Goal: Task Accomplishment & Management: Complete application form

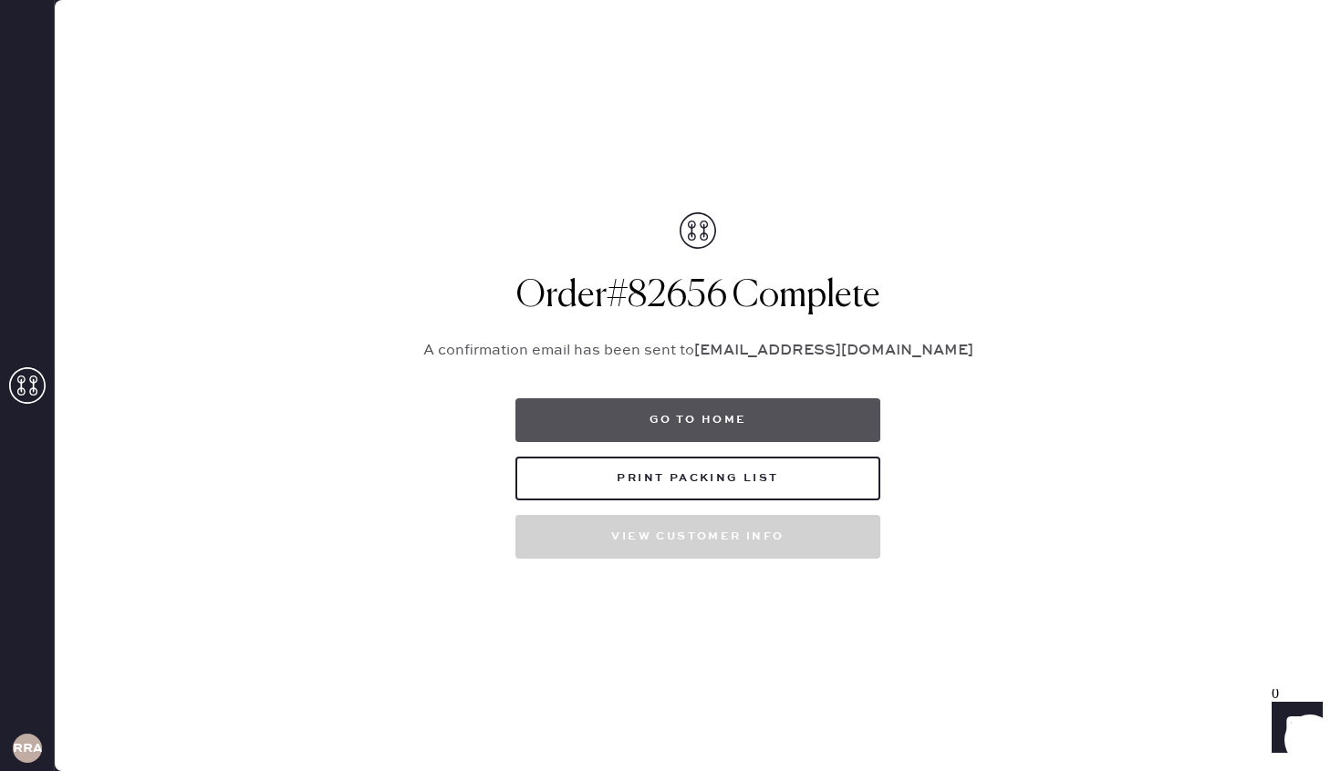
click at [782, 423] on button "Go to home" at bounding box center [697, 421] width 365 height 44
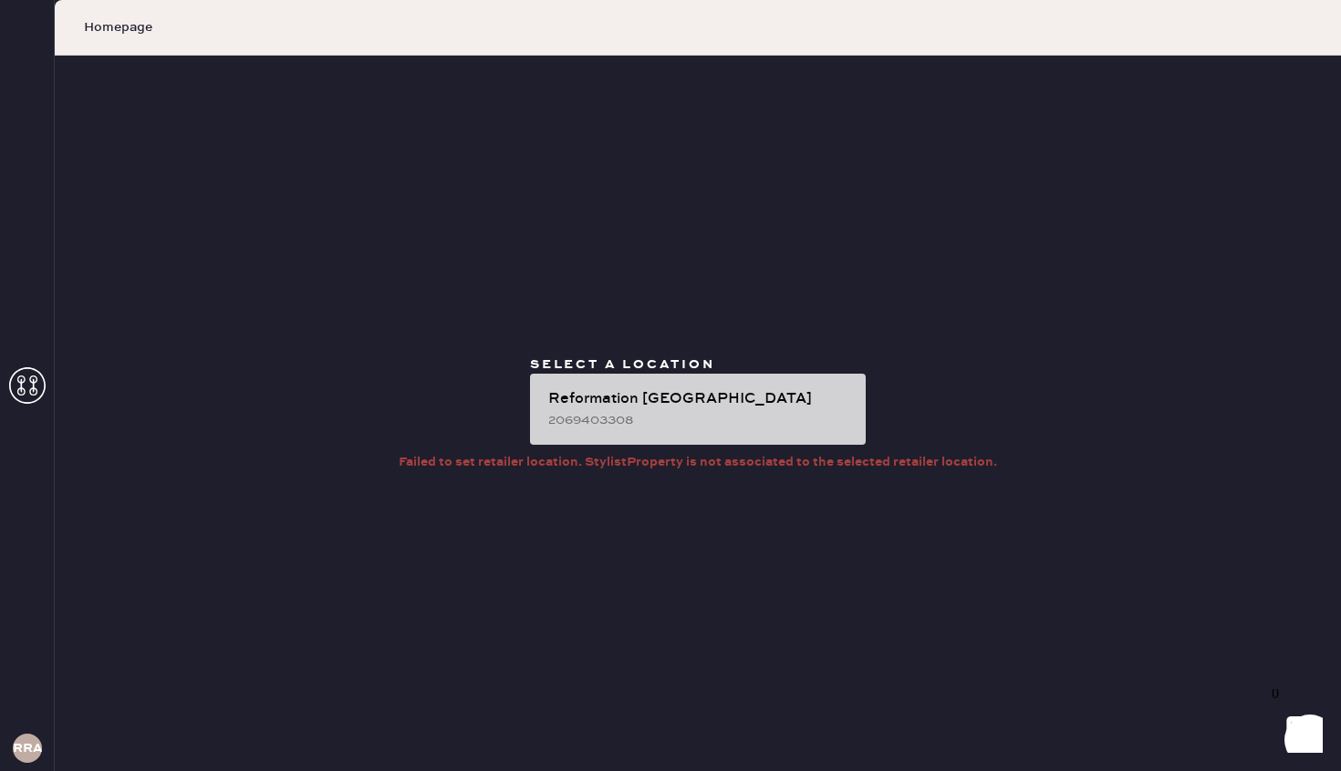
click at [751, 423] on div "2069403308" at bounding box center [699, 420] width 303 height 20
click at [667, 395] on div "Reformation [GEOGRAPHIC_DATA]" at bounding box center [699, 399] width 303 height 22
click at [763, 438] on div "Reformation [PERSON_NAME] 2069403308" at bounding box center [698, 409] width 336 height 71
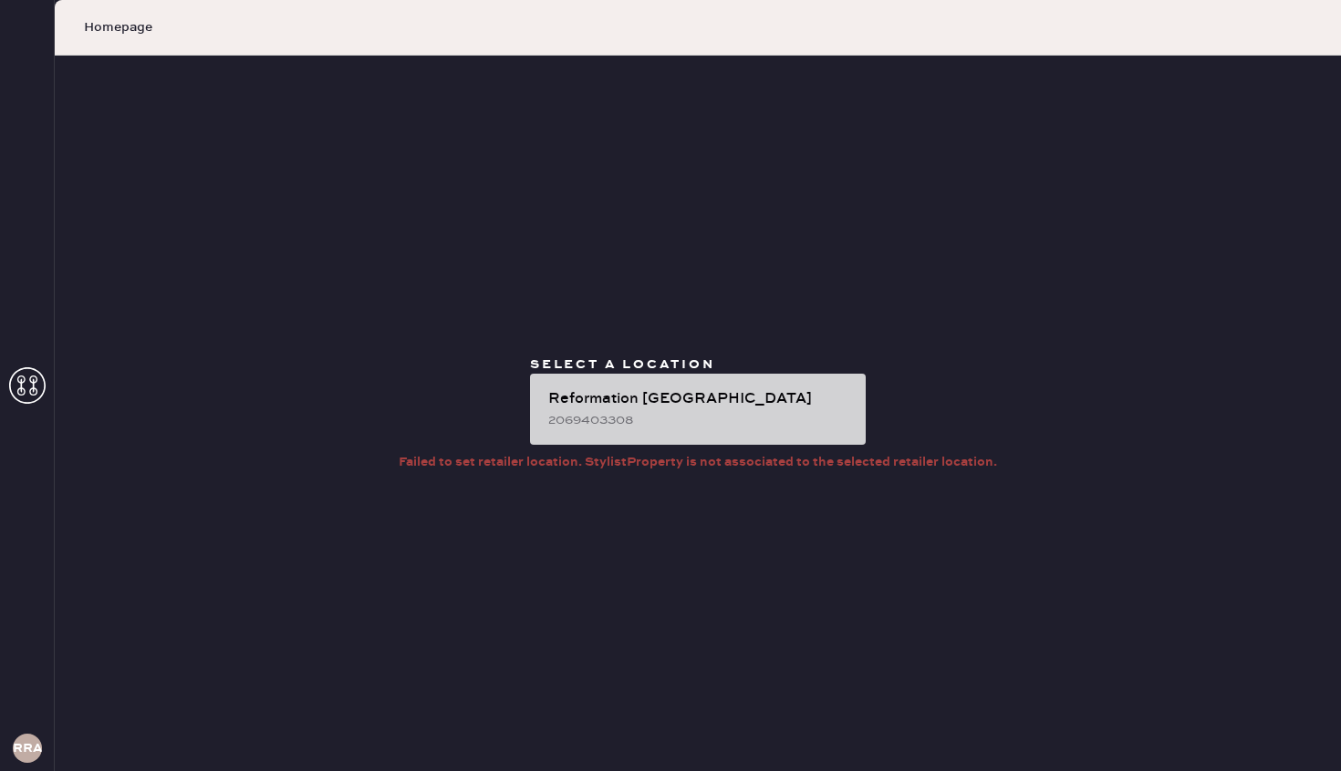
click at [767, 419] on div "2069403308" at bounding box center [699, 420] width 303 height 20
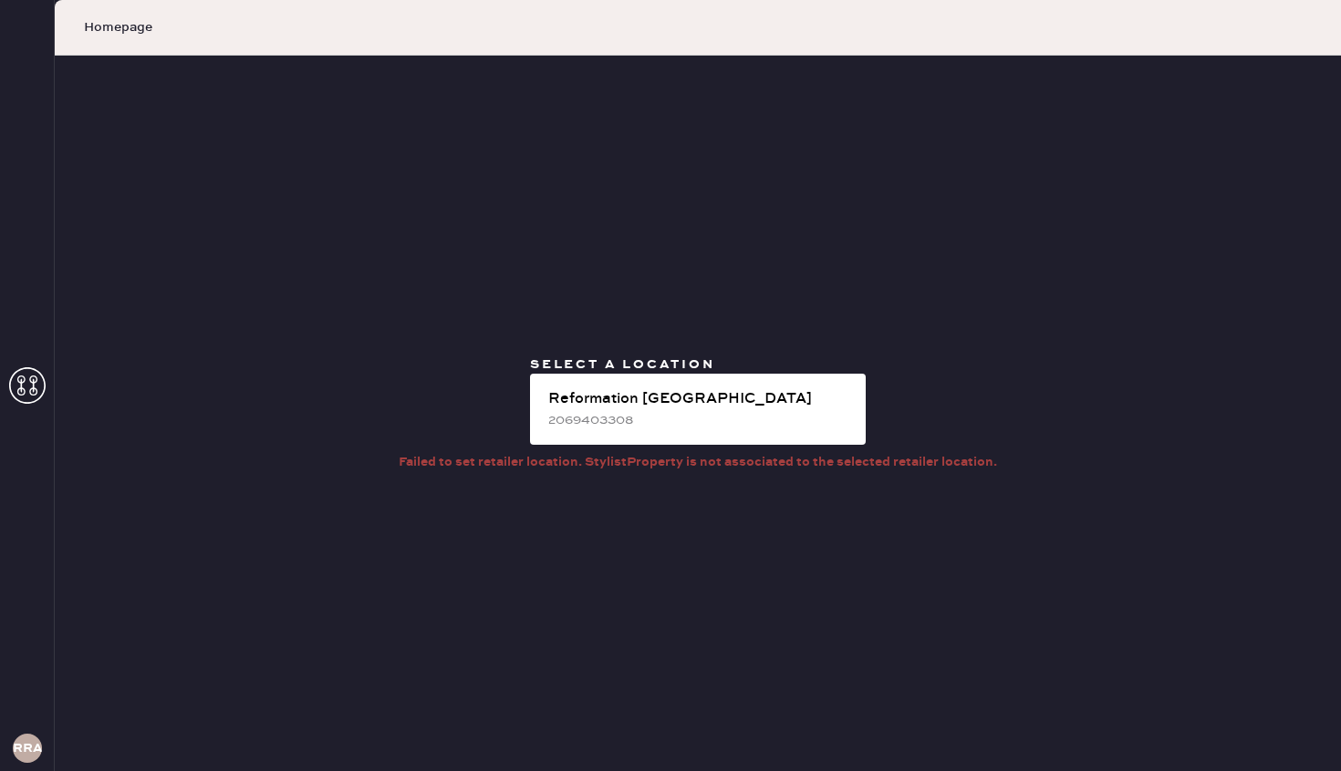
click at [31, 388] on use at bounding box center [27, 386] width 36 height 36
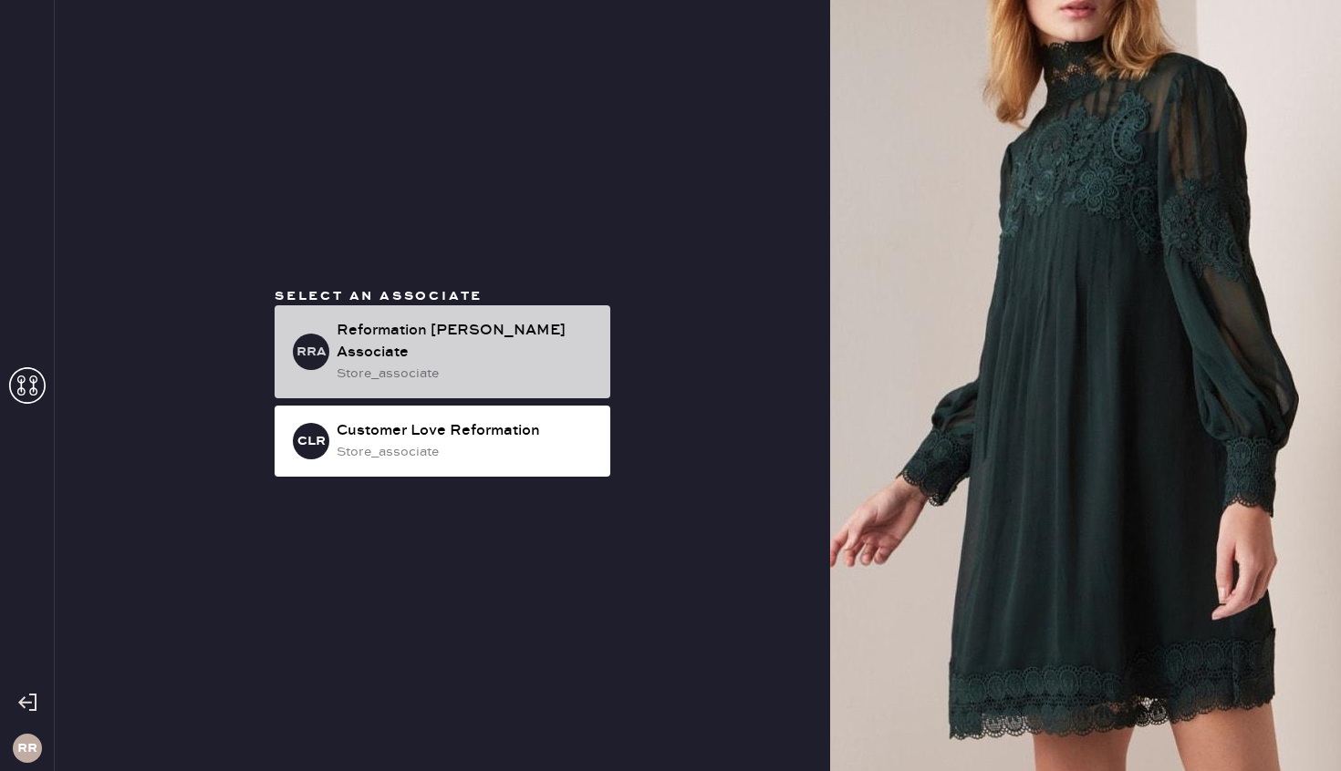
click at [541, 343] on div "Reformation [PERSON_NAME] Associate" at bounding box center [465, 342] width 259 height 44
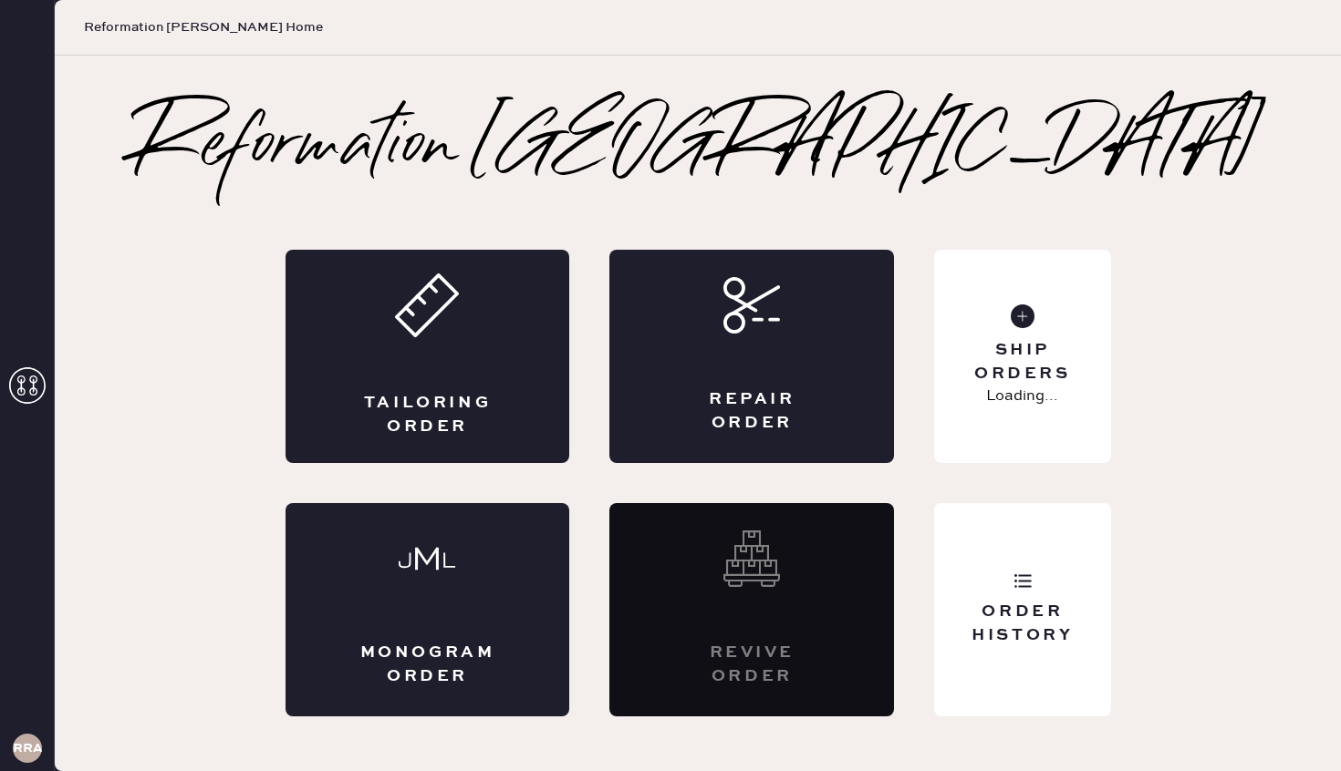
click at [541, 343] on div "Tailoring Order" at bounding box center [427, 356] width 285 height 213
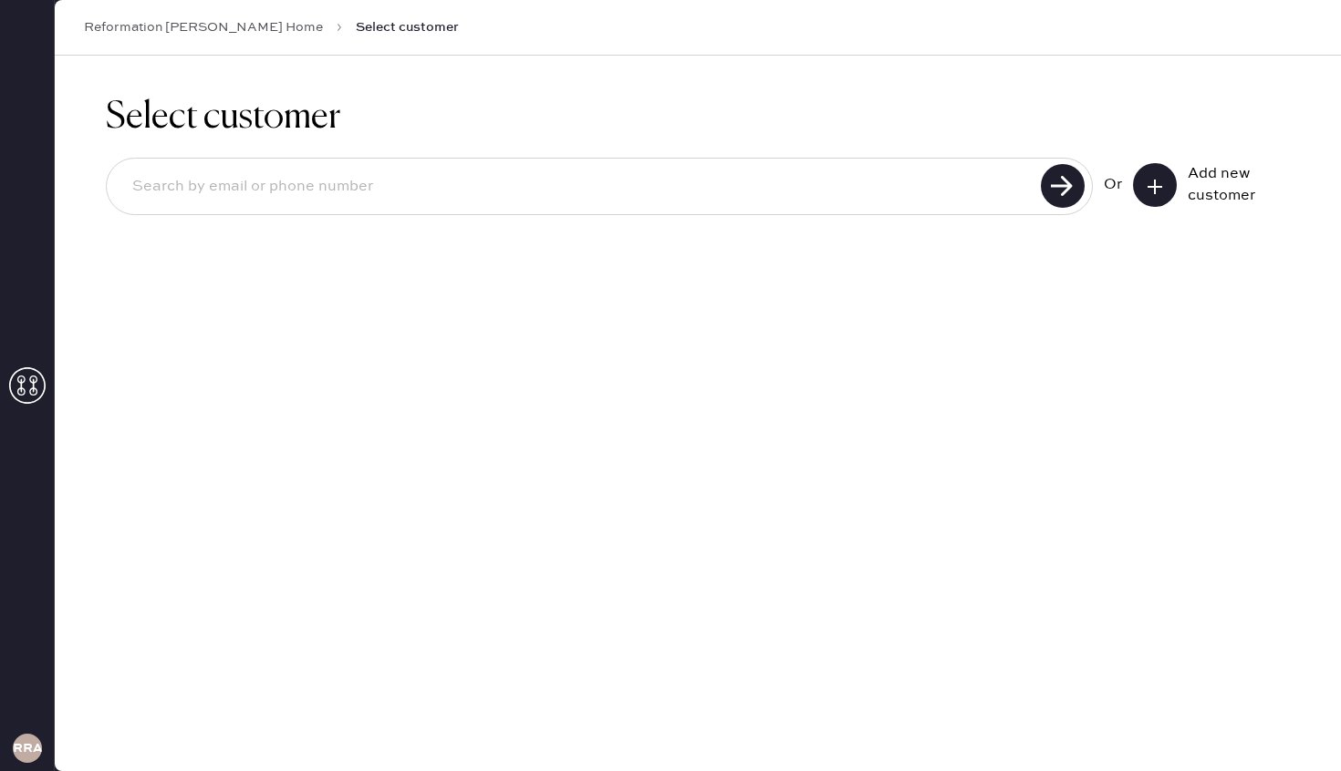
click at [400, 187] on input at bounding box center [576, 187] width 917 height 42
type input "[EMAIL_ADDRESS][DOMAIN_NAME]"
click at [1064, 190] on use at bounding box center [1062, 186] width 44 height 44
drag, startPoint x: 415, startPoint y: 194, endPoint x: 57, endPoint y: 192, distance: 357.5
click at [57, 192] on div "Select customer [EMAIL_ADDRESS][DOMAIN_NAME] Unable to find user, try again or …" at bounding box center [698, 193] width 1286 height 274
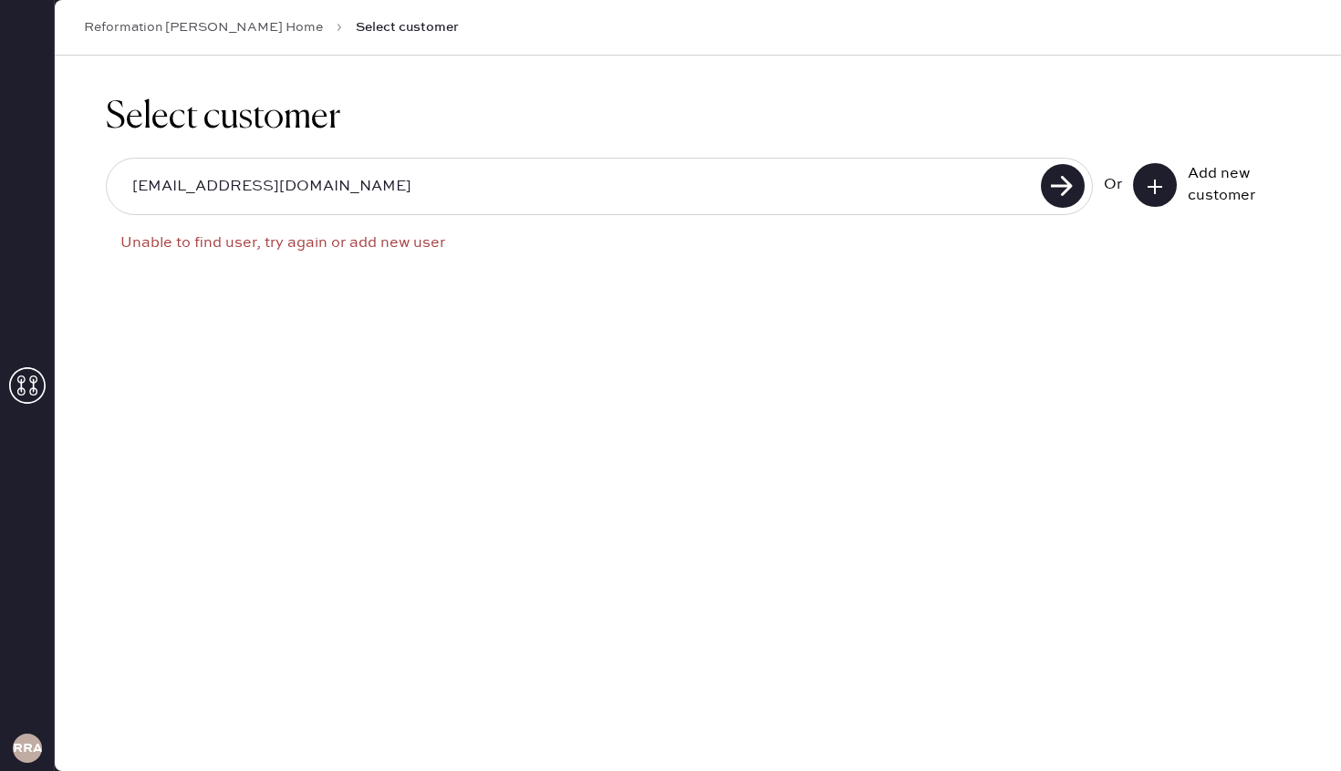
click at [1172, 186] on button at bounding box center [1155, 185] width 44 height 44
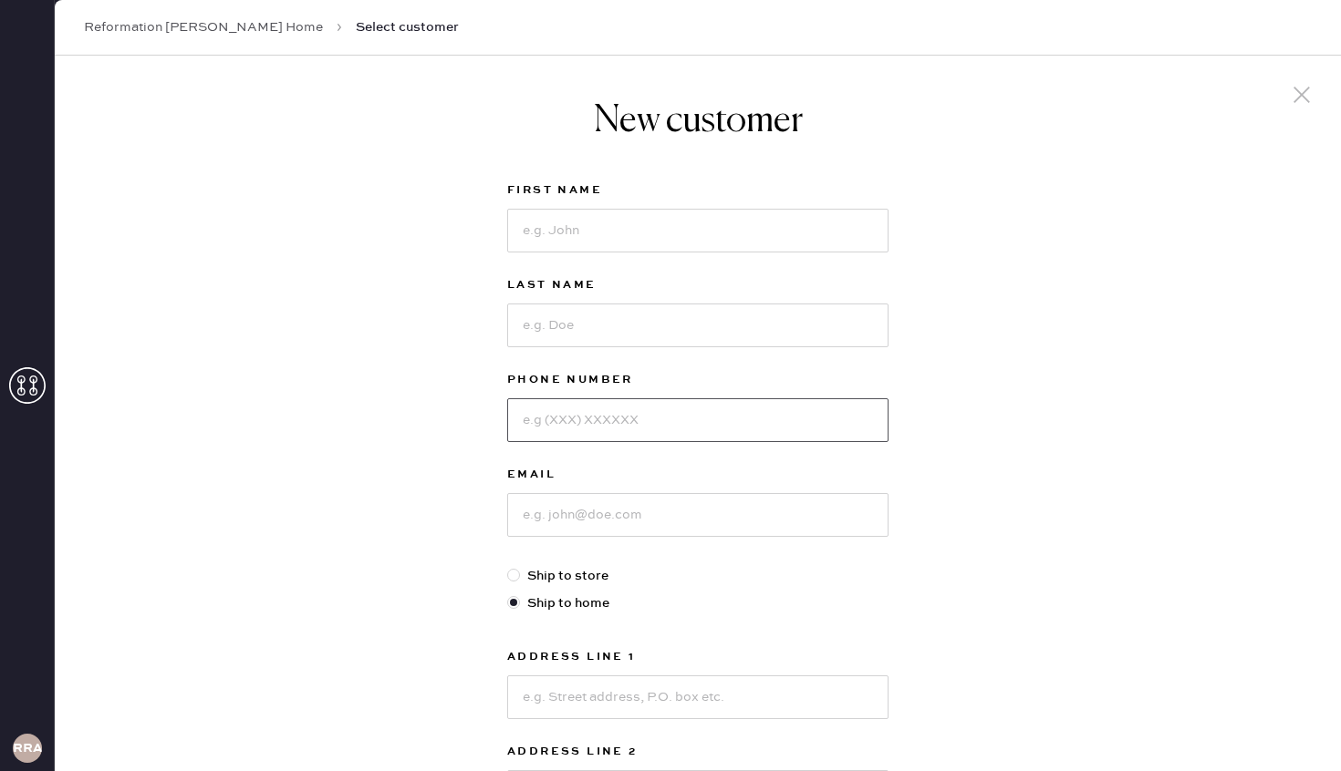
click at [571, 422] on input at bounding box center [697, 421] width 381 height 44
click at [531, 525] on input at bounding box center [697, 515] width 381 height 44
paste input "[EMAIL_ADDRESS][DOMAIN_NAME]"
type input "[EMAIL_ADDRESS][DOMAIN_NAME]"
click at [716, 237] on input at bounding box center [697, 231] width 381 height 44
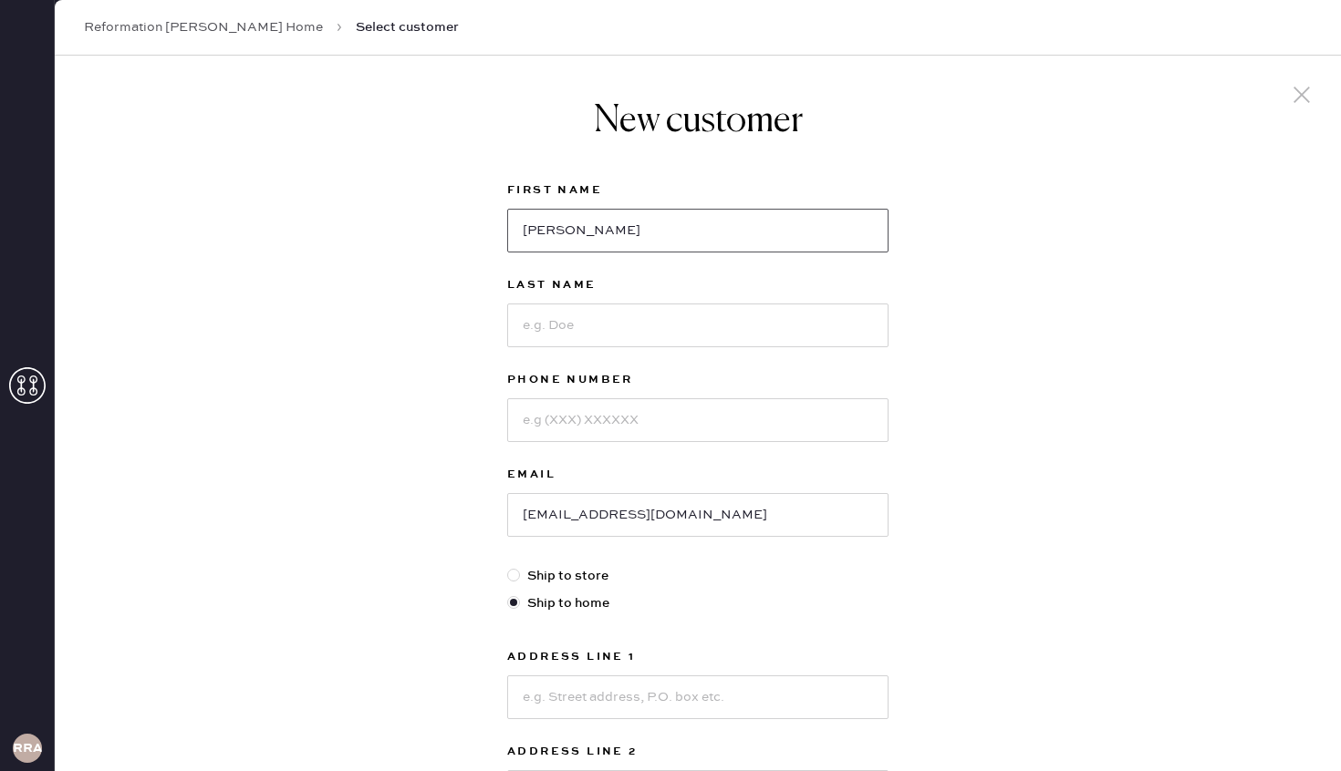
type input "[PERSON_NAME]"
click at [542, 326] on input at bounding box center [697, 326] width 381 height 44
type input "[PERSON_NAME]"
click at [596, 419] on input at bounding box center [697, 421] width 381 height 44
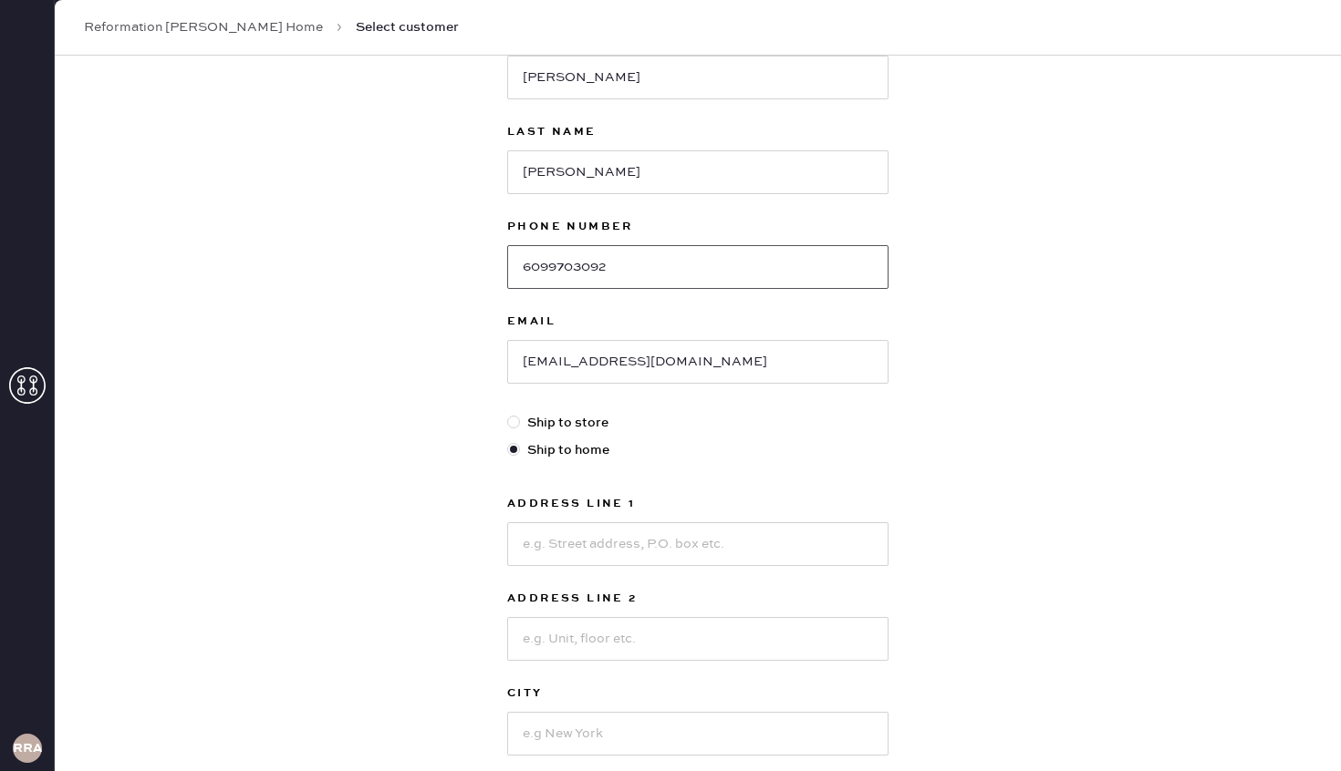
scroll to position [211, 0]
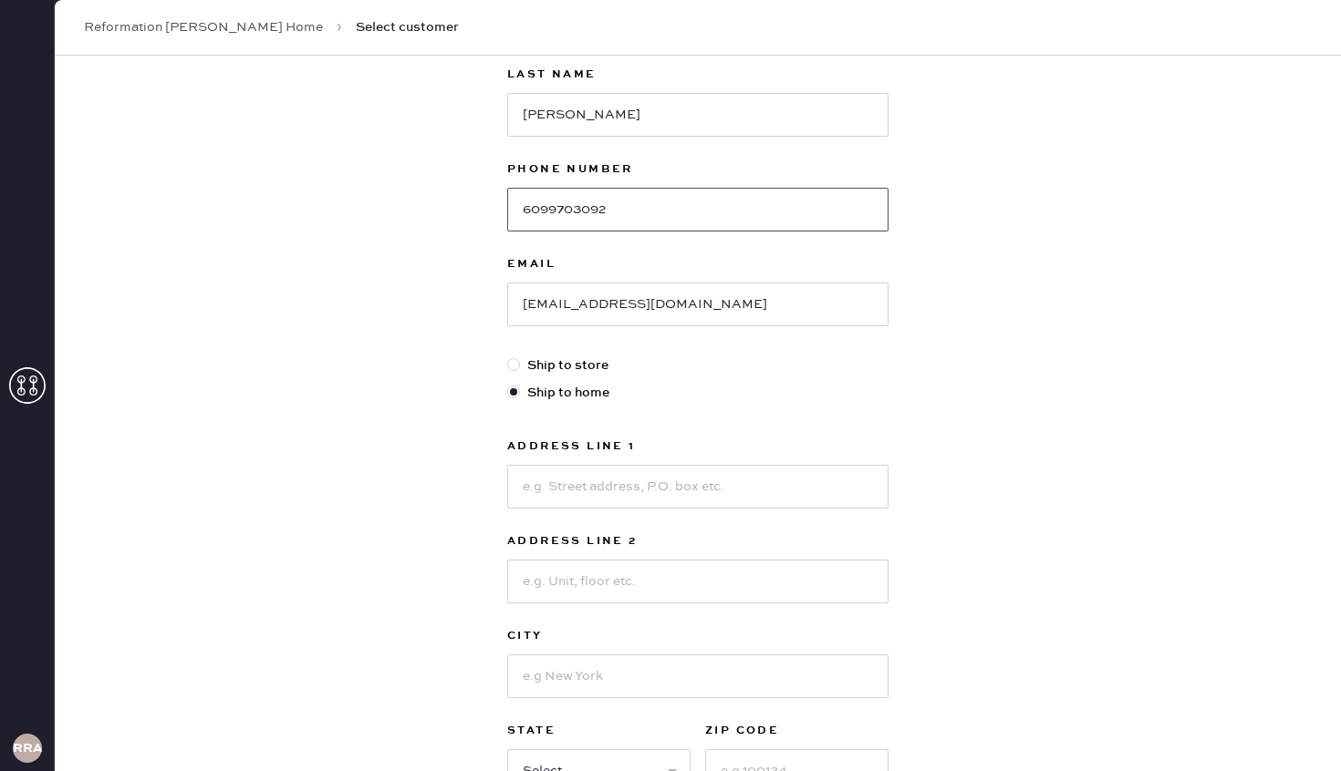
type input "6099703092"
click at [512, 367] on div at bounding box center [513, 364] width 13 height 13
click at [508, 357] on input "Ship to store" at bounding box center [507, 356] width 1 height 1
radio input "true"
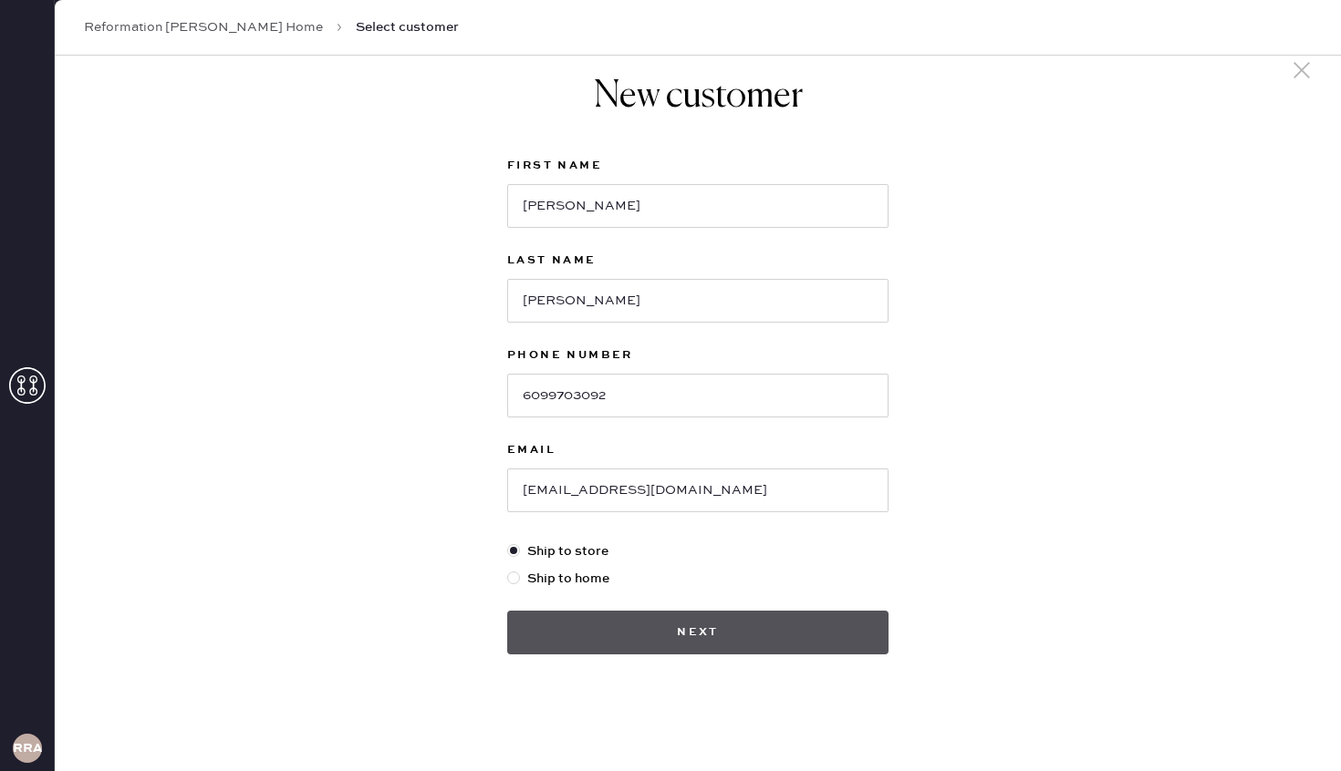
click at [822, 645] on button "Next" at bounding box center [697, 633] width 381 height 44
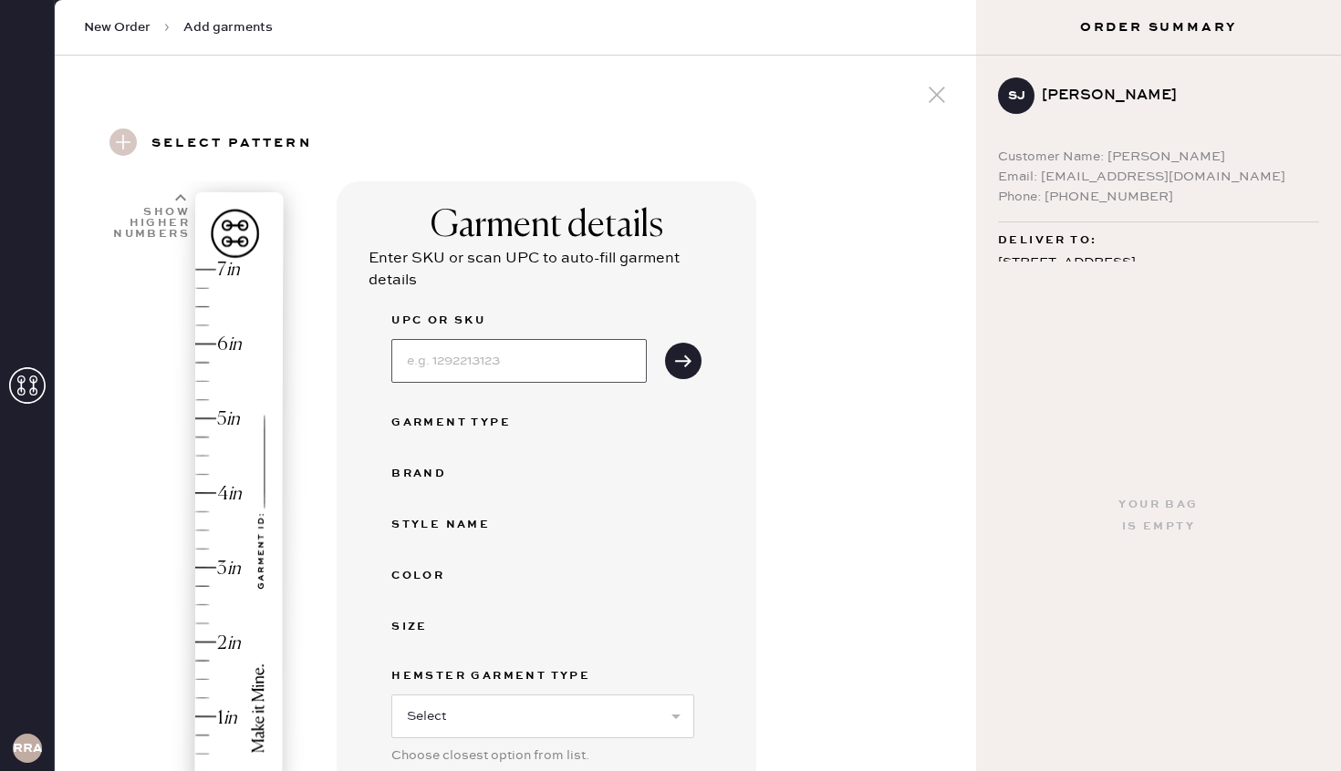
click at [503, 362] on input at bounding box center [518, 361] width 255 height 44
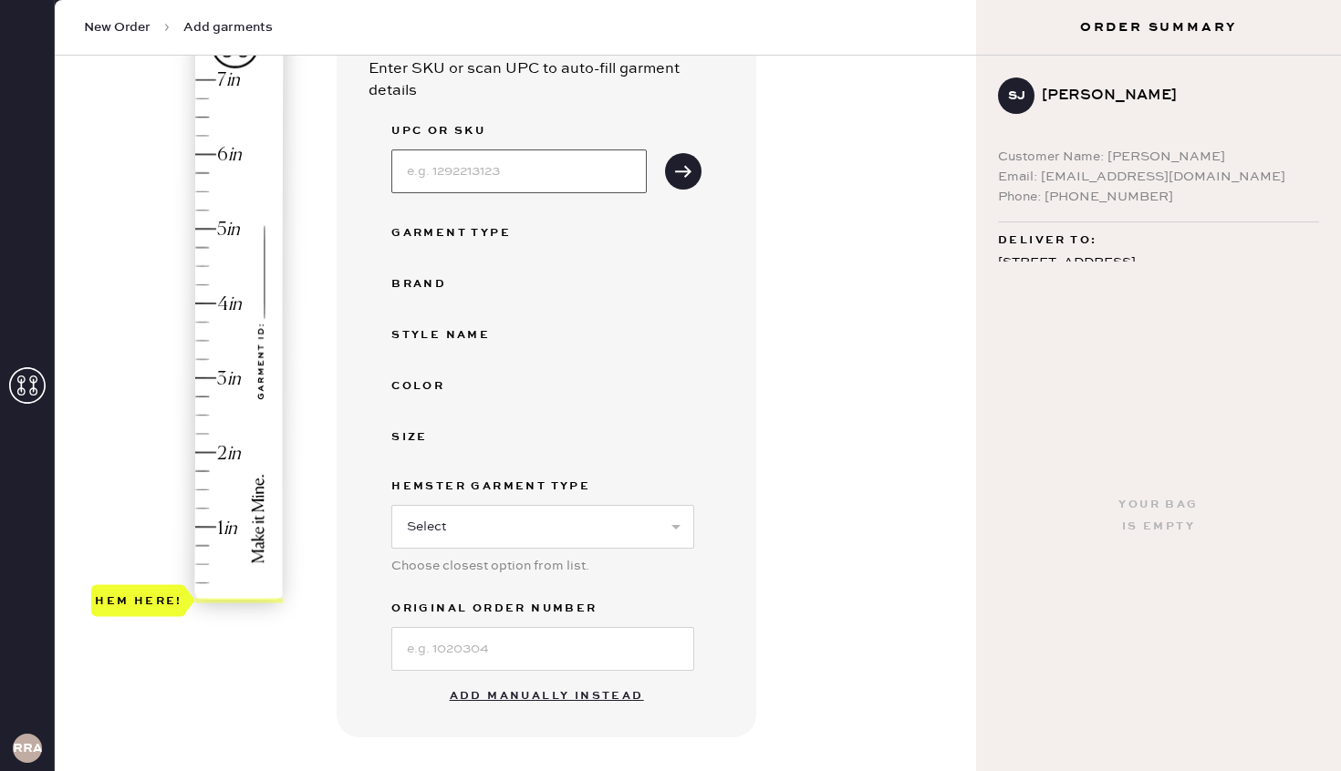
scroll to position [220, 0]
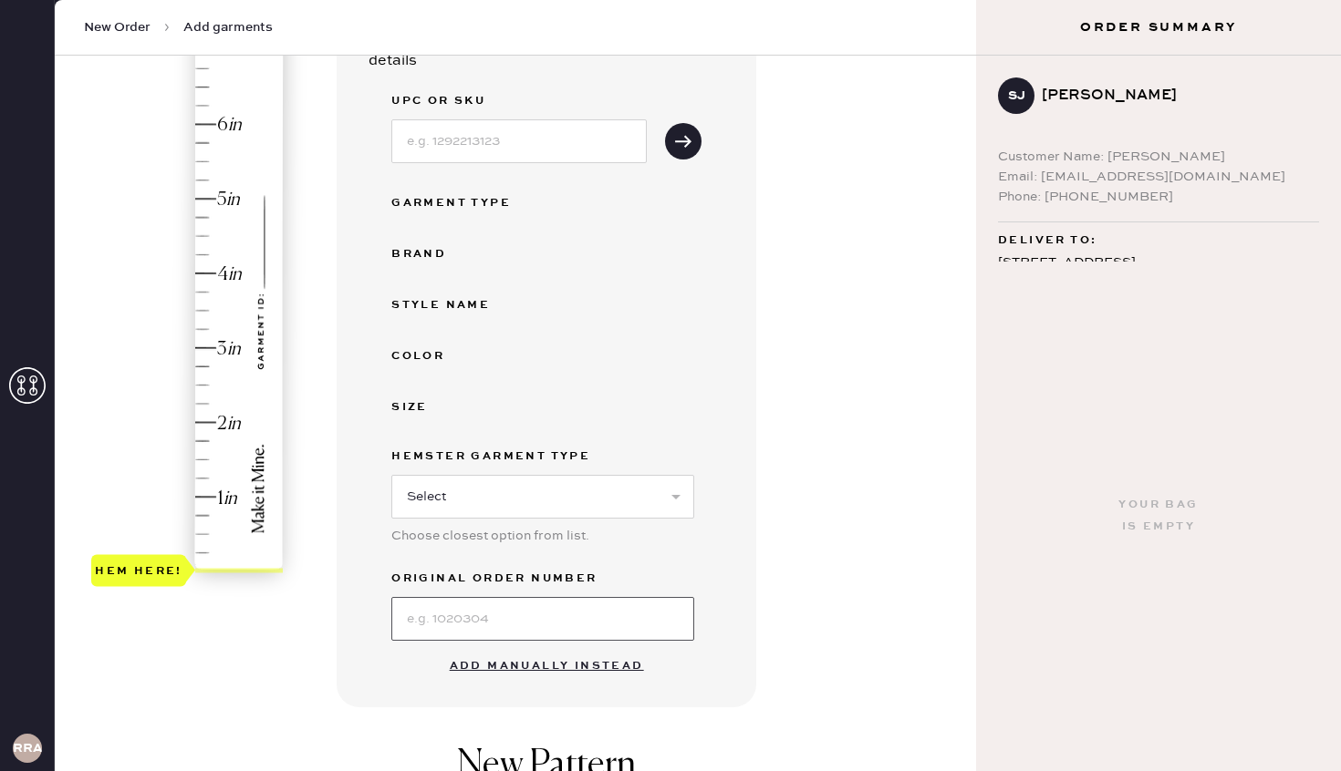
click at [498, 616] on input at bounding box center [542, 619] width 303 height 44
type input "2"
drag, startPoint x: 524, startPoint y: 625, endPoint x: 368, endPoint y: 627, distance: 156.9
click at [368, 627] on div "Garment details Enter SKU or scan UPC to auto-fill garment details UPC or SKU G…" at bounding box center [545, 335] width 419 height 746
type input "s29458818"
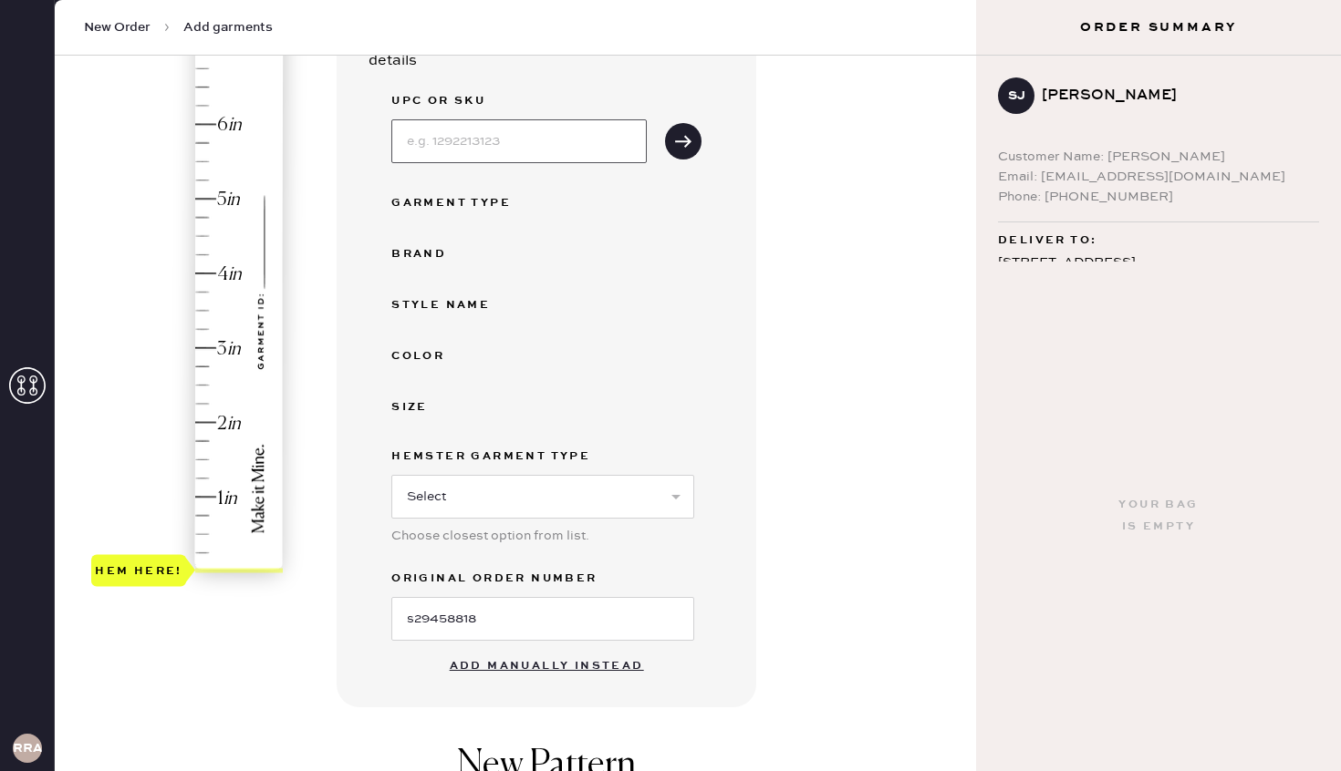
click at [465, 145] on input at bounding box center [518, 141] width 255 height 44
type input "1318159MNL"
click at [426, 206] on div "Garment Type" at bounding box center [464, 203] width 146 height 22
click at [469, 194] on div "Garment Type" at bounding box center [464, 203] width 146 height 22
click at [488, 200] on div "Garment Type" at bounding box center [464, 203] width 146 height 22
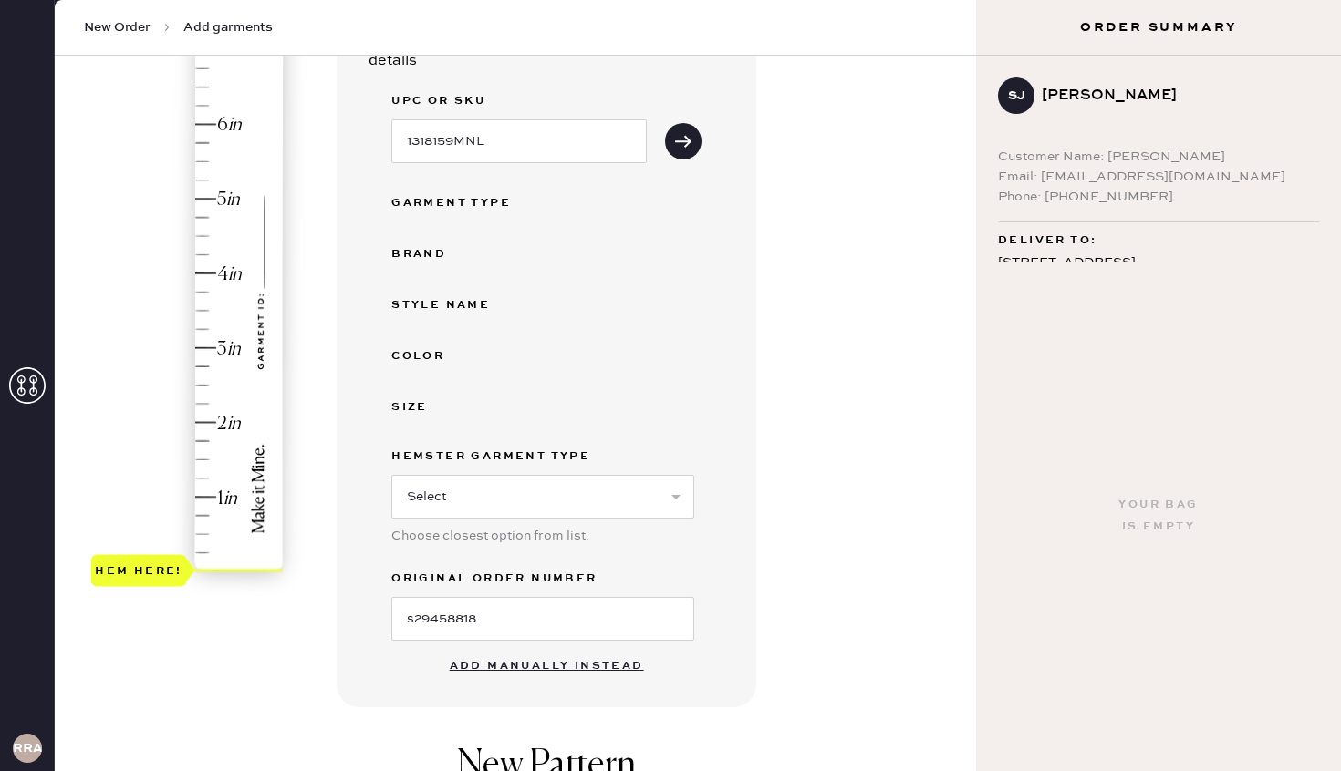
click at [695, 124] on div "UPC or SKU 1318159MNL" at bounding box center [546, 126] width 310 height 73
click at [692, 128] on button "submit" at bounding box center [683, 141] width 36 height 36
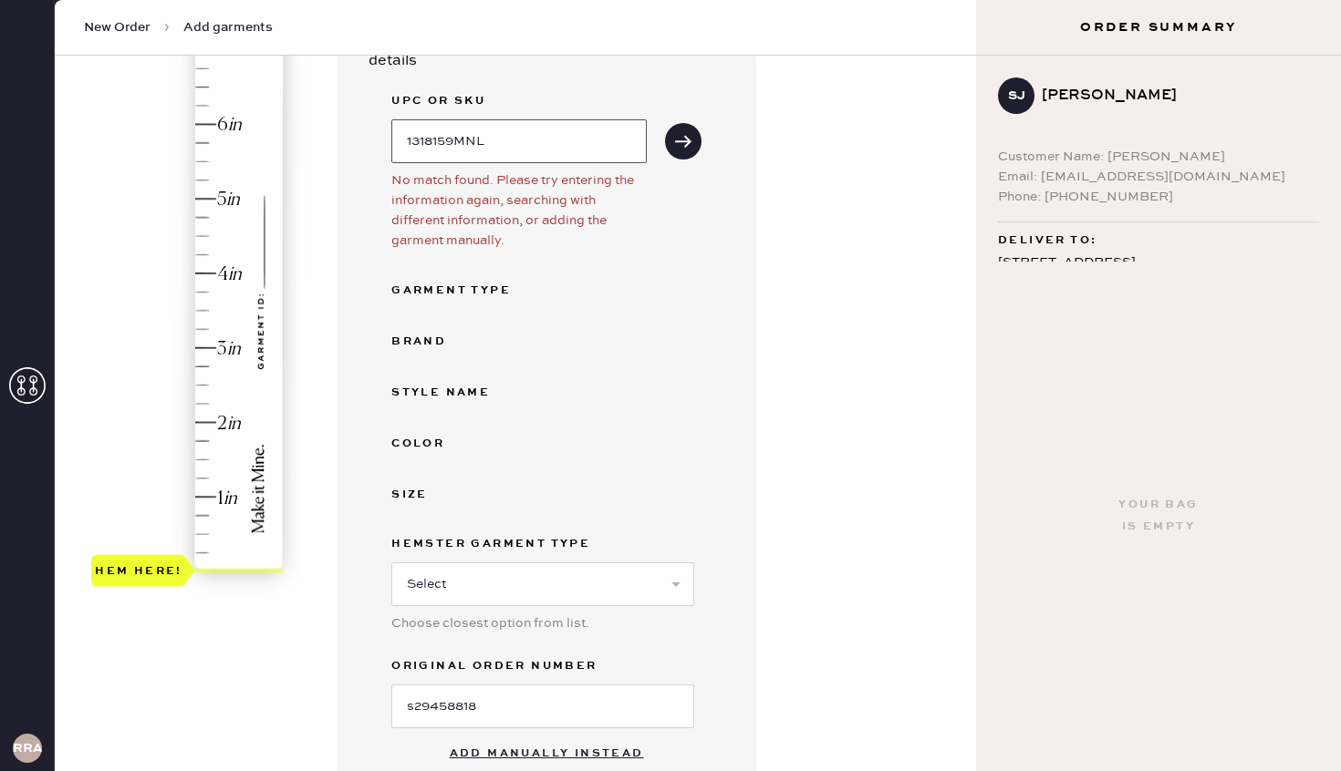
drag, startPoint x: 528, startPoint y: 143, endPoint x: 375, endPoint y: 140, distance: 153.2
click at [375, 140] on div "Garment details Enter SKU or scan UPC to auto-fill garment details UPC or SKU 1…" at bounding box center [545, 378] width 419 height 833
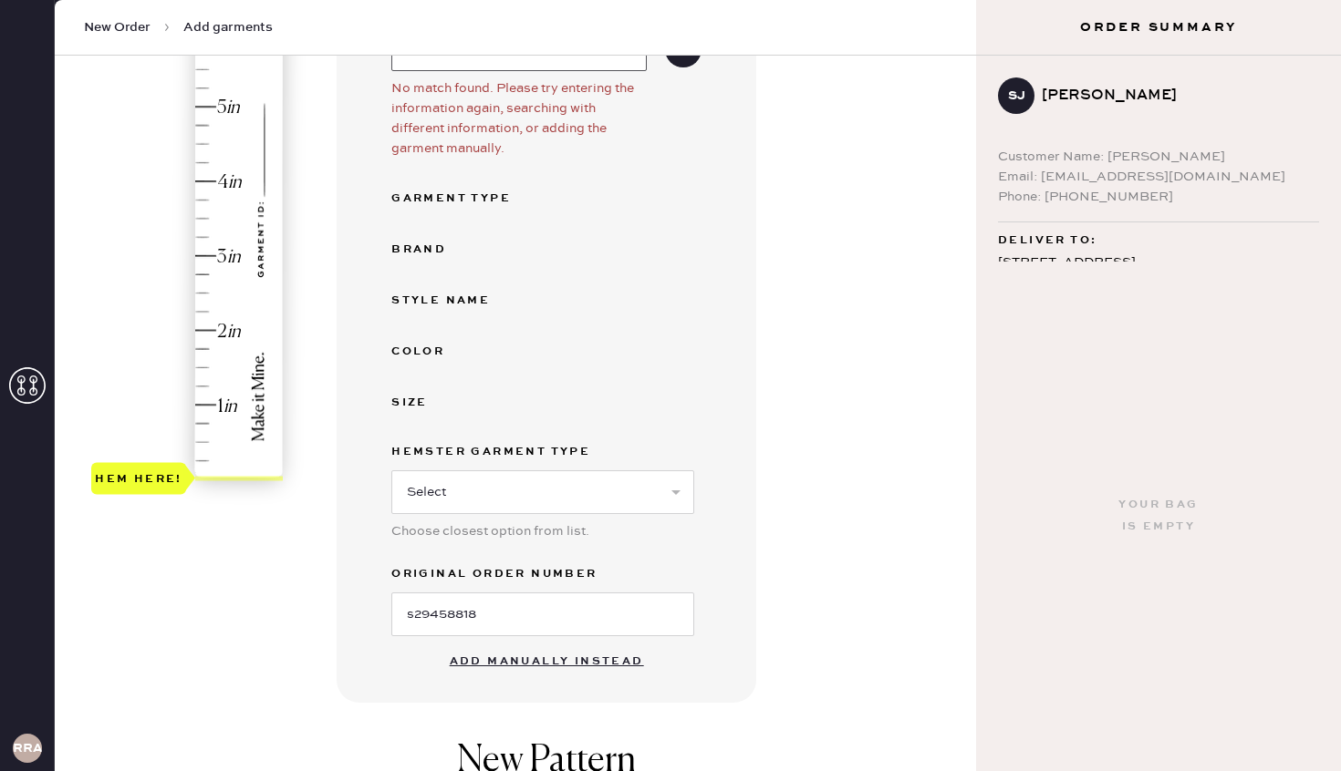
scroll to position [320, 0]
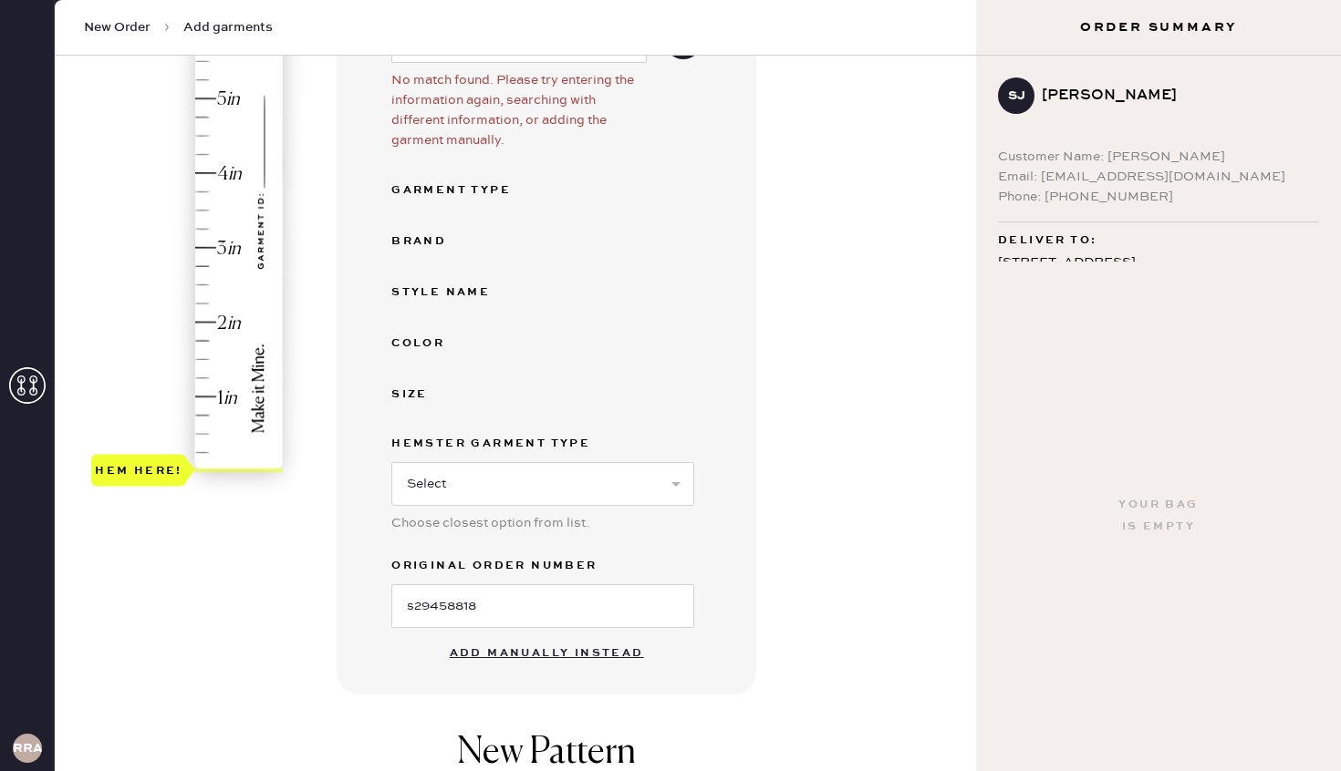
click at [533, 657] on button "Add manually instead" at bounding box center [547, 654] width 216 height 36
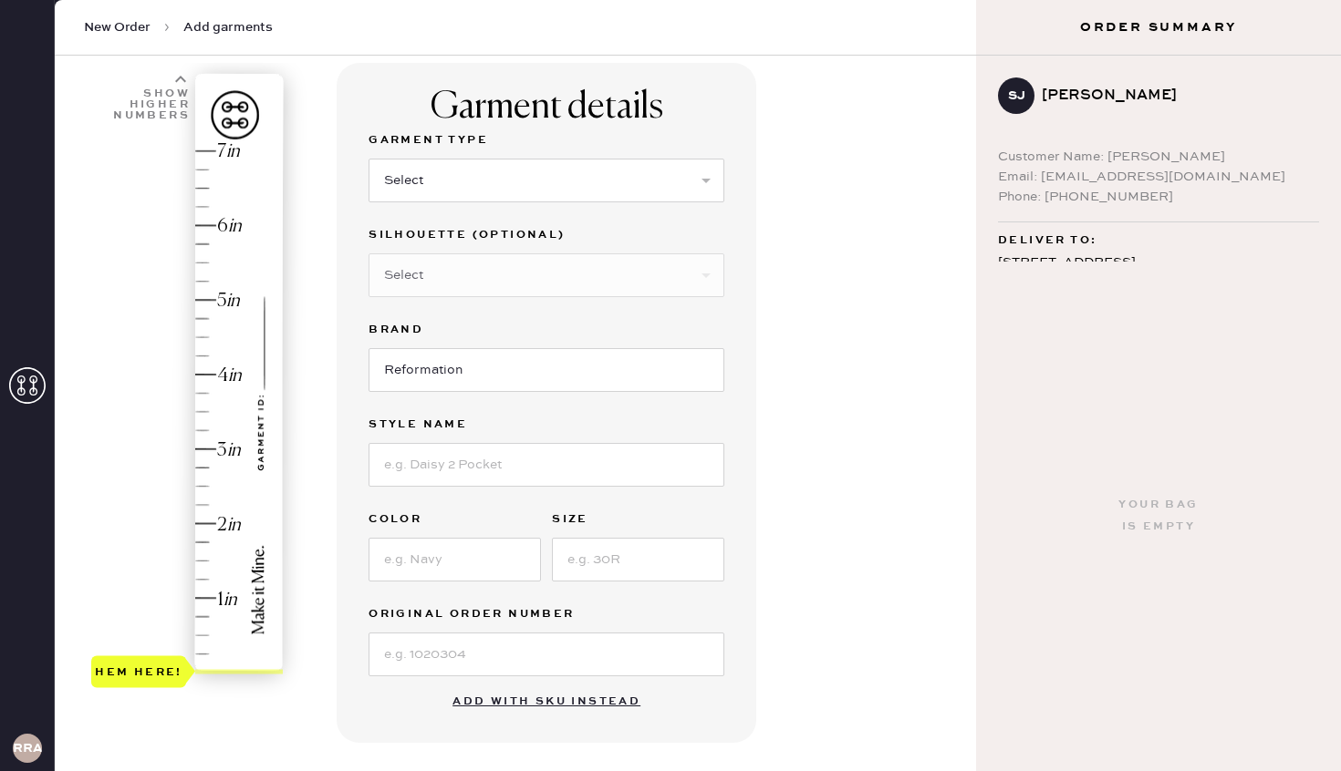
scroll to position [117, 0]
click at [478, 652] on input at bounding box center [546, 657] width 356 height 44
paste input "s29458818"
type input "s29458818"
click at [502, 189] on select "Select Basic Skirt Jeans Leggings Pants Shorts Basic Sleeved Dress Basic Sleeve…" at bounding box center [546, 182] width 356 height 44
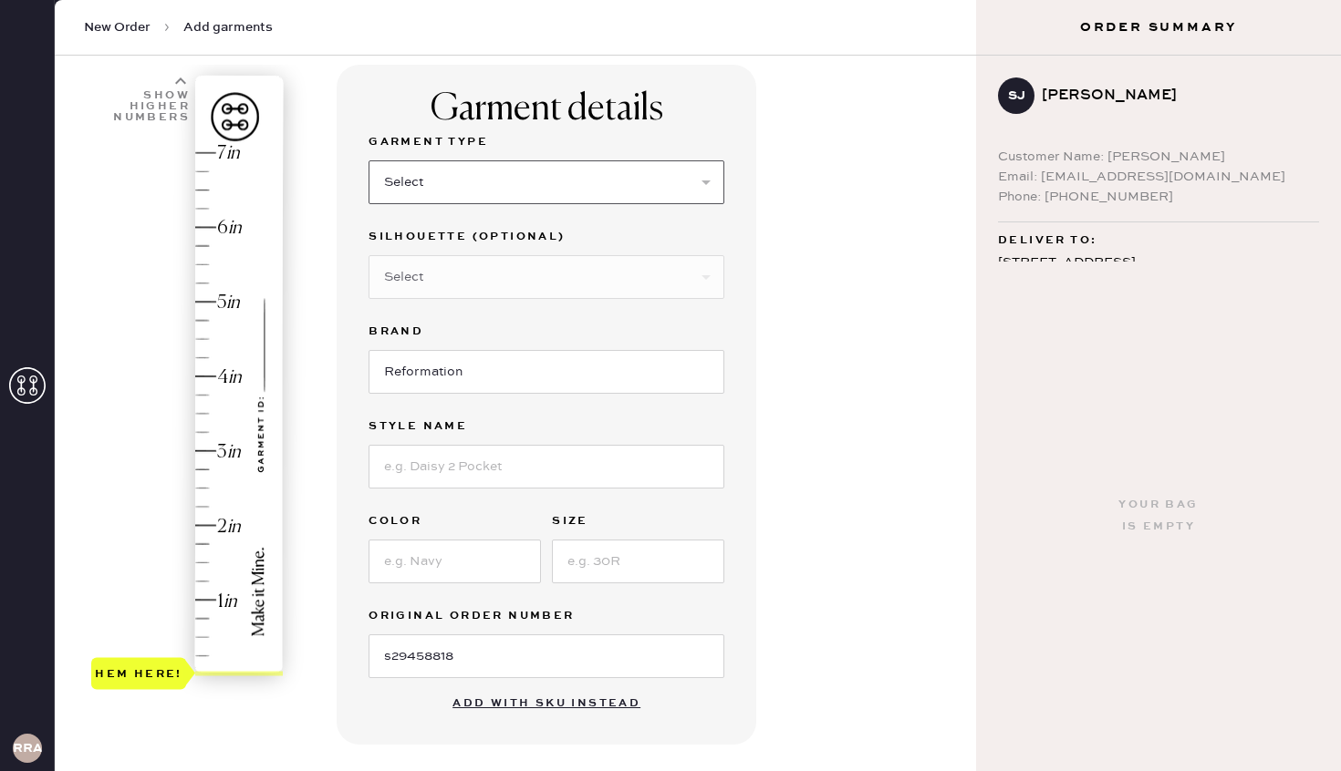
select select "6"
click at [368, 160] on select "Select Basic Skirt Jeans Leggings Pants Shorts Basic Sleeved Dress Basic Sleeve…" at bounding box center [546, 182] width 356 height 44
click at [454, 282] on select "Select Maxi Dress Midi Dress Mini Dress Other" at bounding box center [546, 277] width 356 height 44
select select "39"
click at [368, 255] on select "Select Maxi Dress Midi Dress Mini Dress Other" at bounding box center [546, 277] width 356 height 44
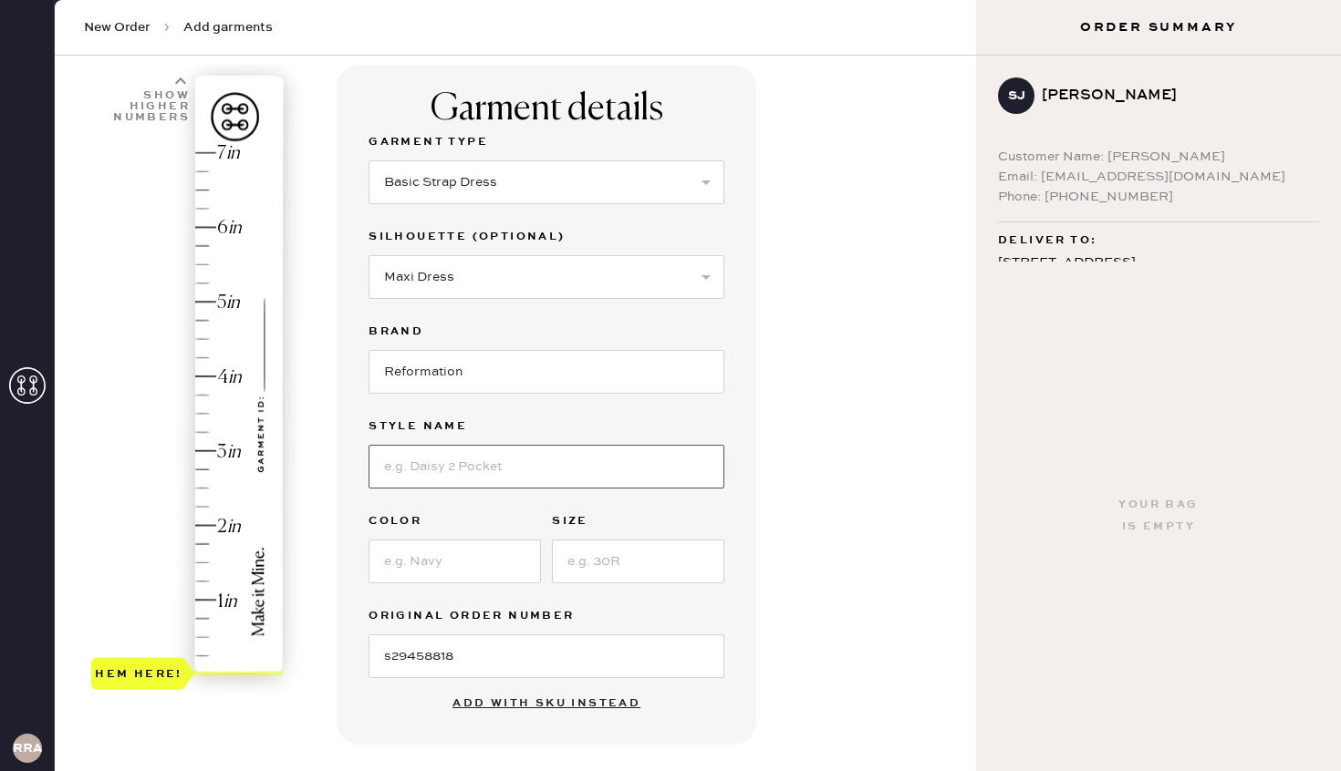
click at [445, 467] on input at bounding box center [546, 467] width 356 height 44
type input "Tatie Silk Dress"
click at [434, 553] on input at bounding box center [454, 562] width 172 height 44
type input "Mineral"
click at [587, 560] on input at bounding box center [638, 562] width 172 height 44
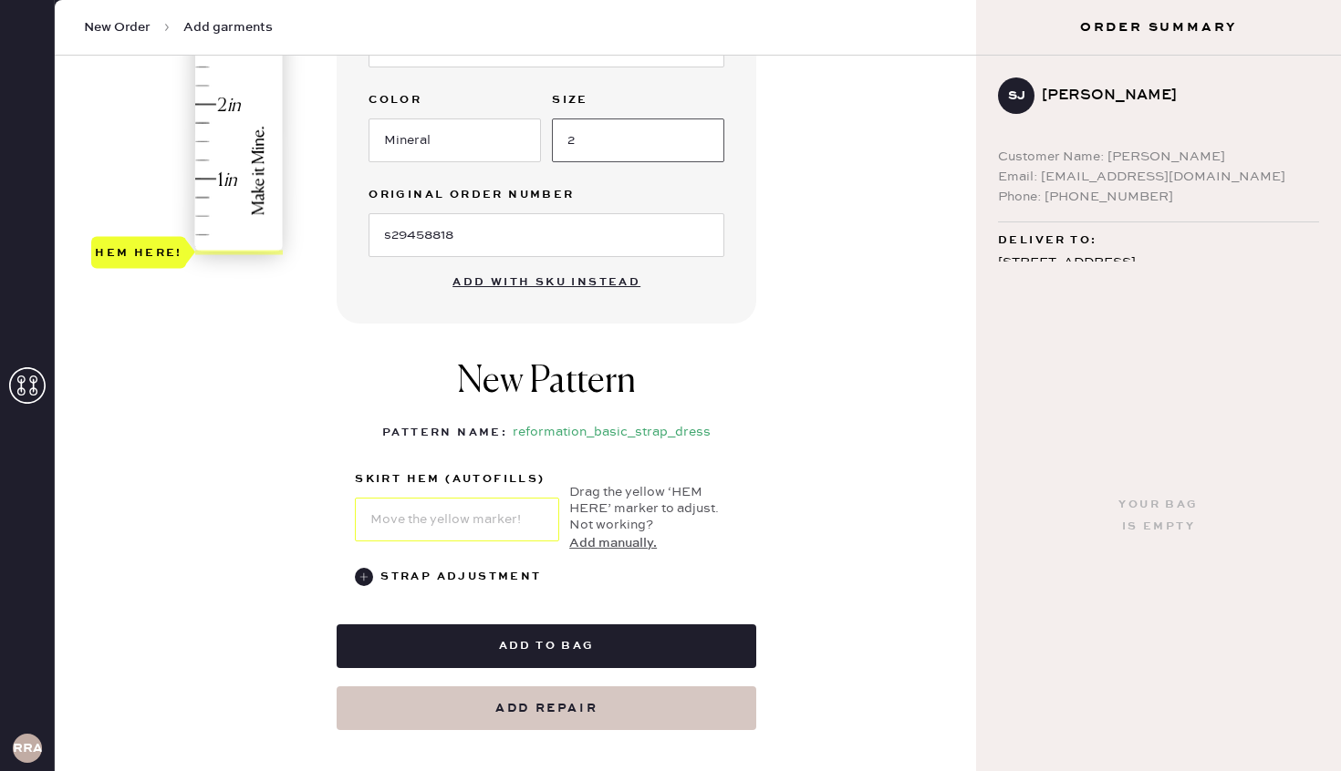
scroll to position [310, 0]
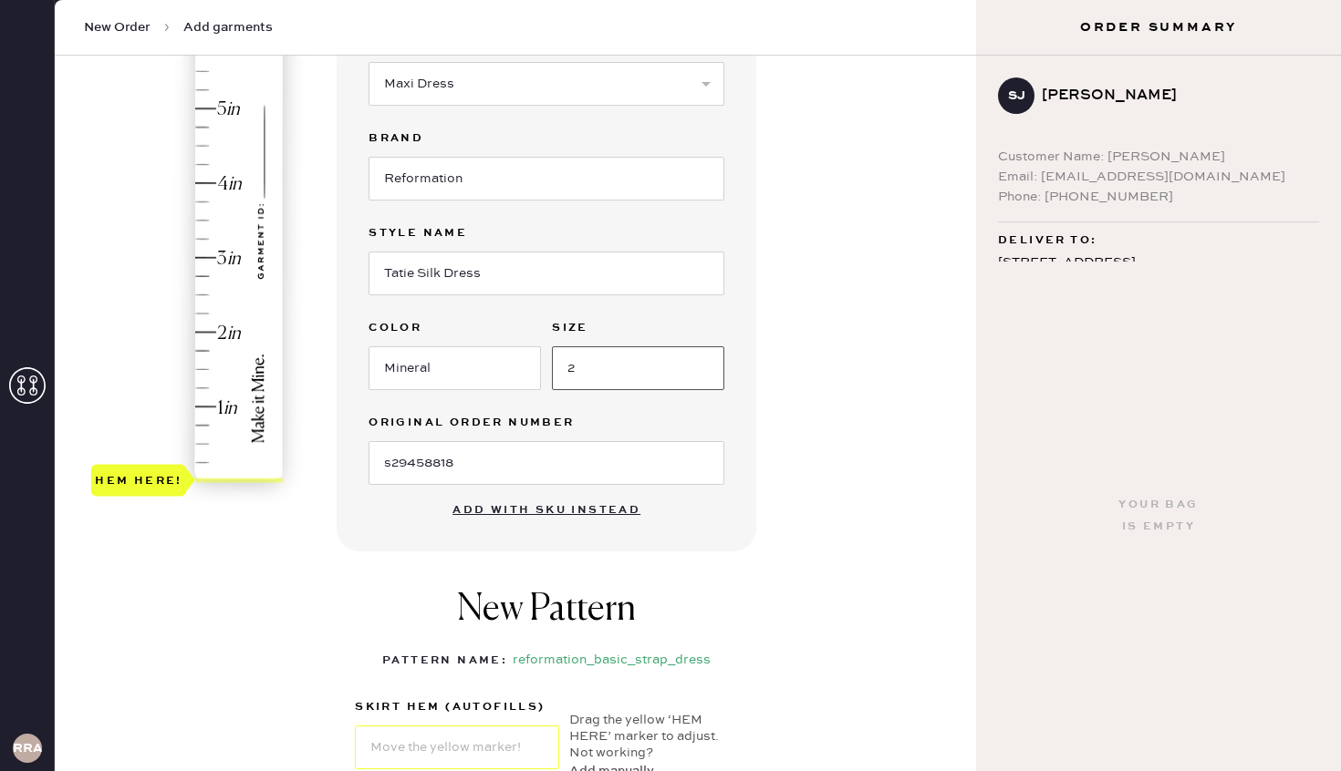
type input "2"
type input "1.5"
click at [205, 372] on div "Hem here!" at bounding box center [188, 221] width 194 height 538
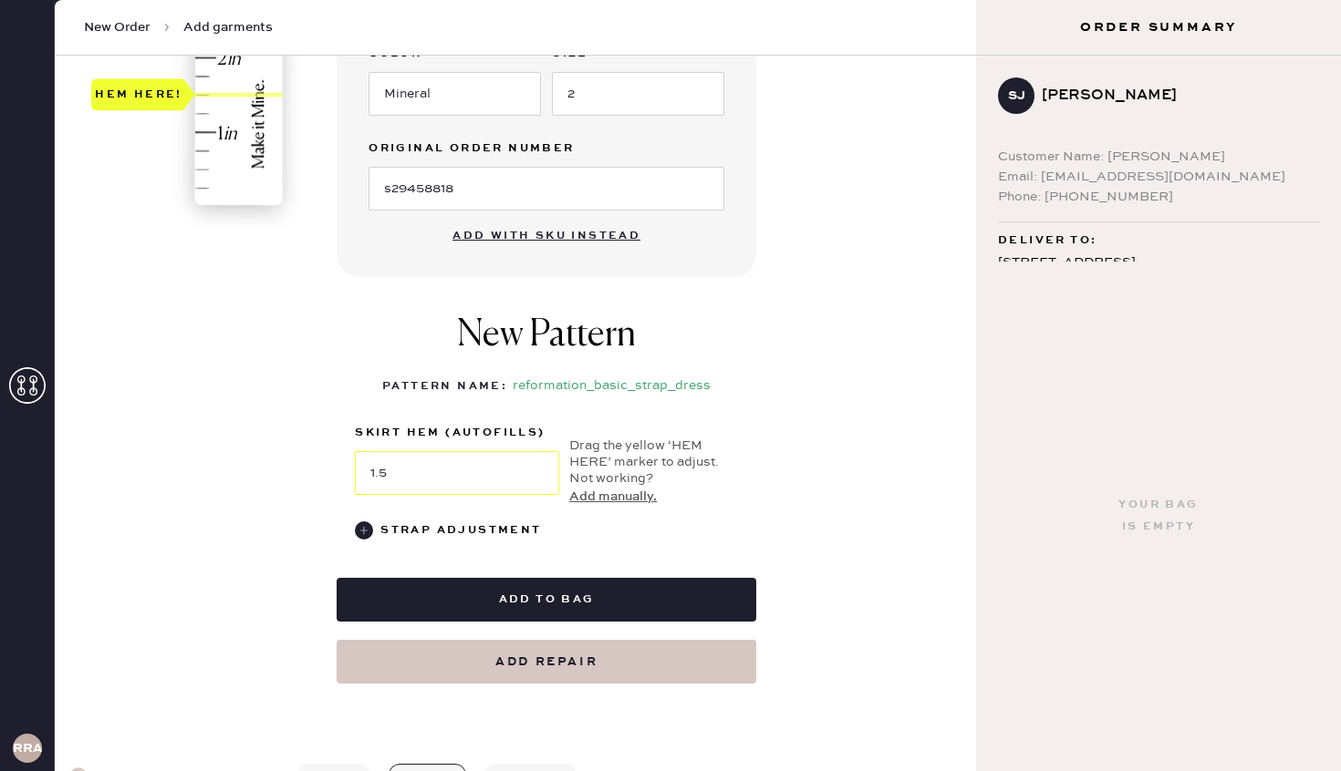
scroll to position [635, 0]
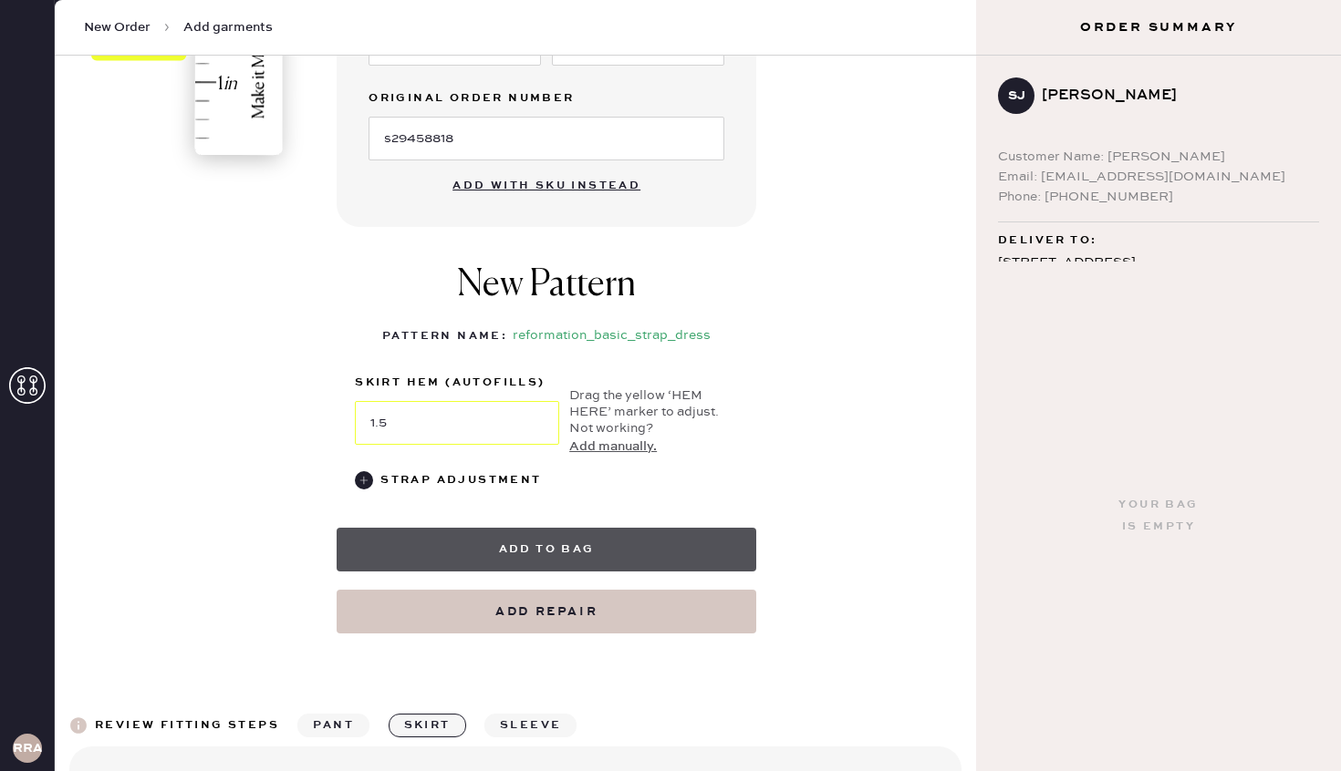
click at [592, 546] on button "Add to bag" at bounding box center [545, 550] width 419 height 44
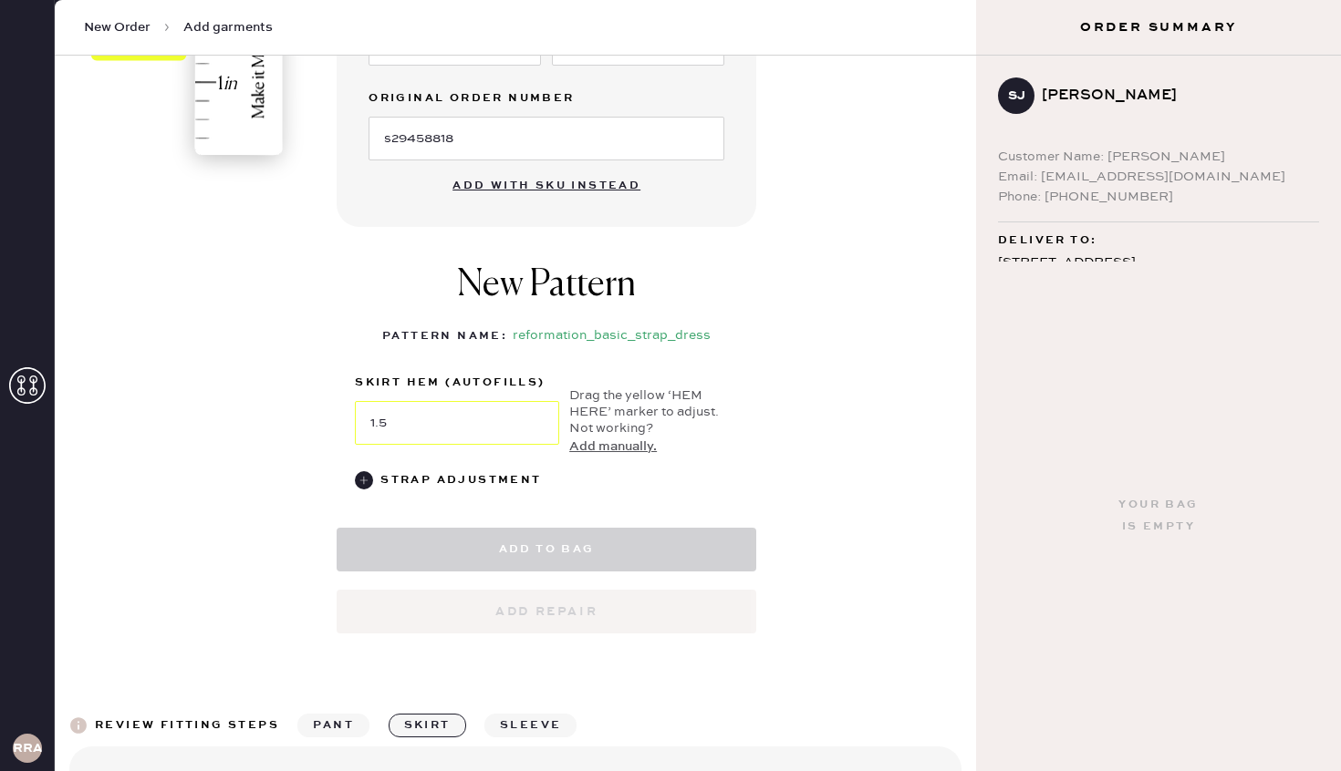
select select "6"
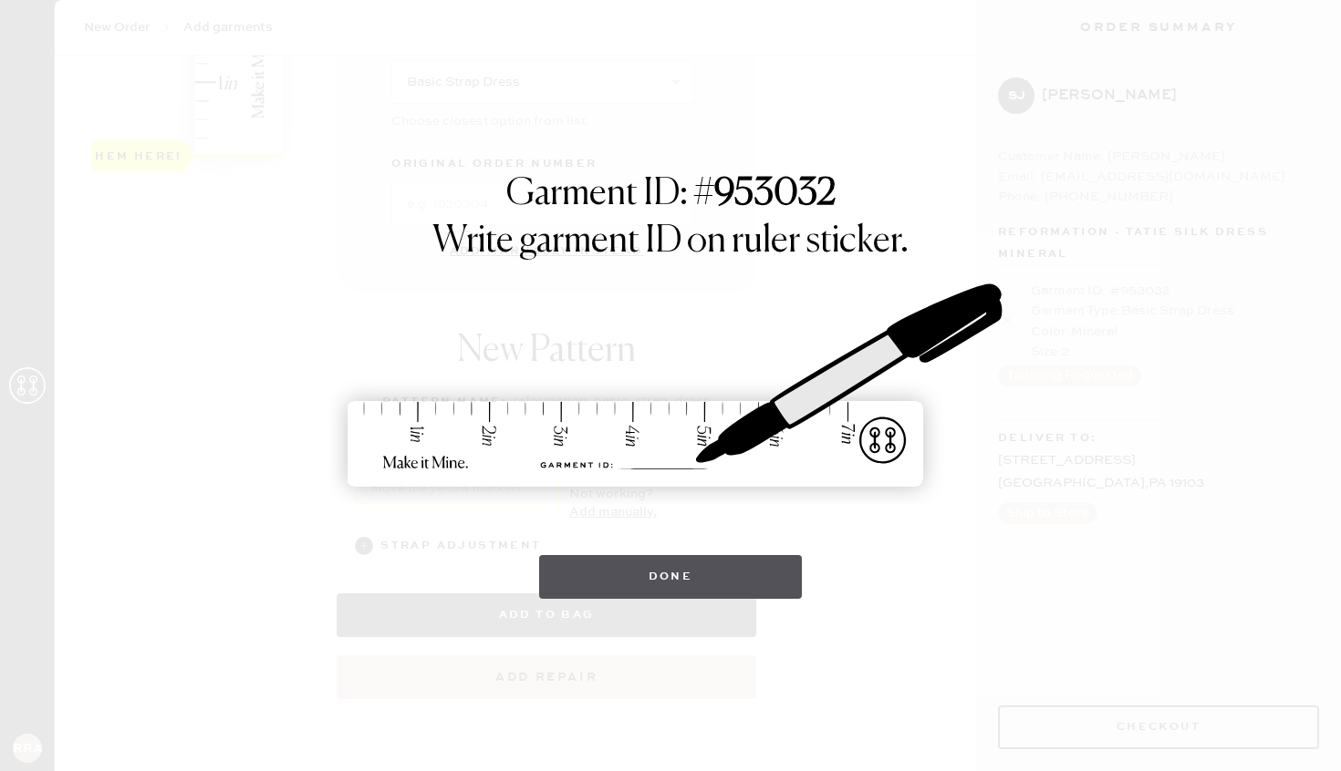
click at [706, 579] on button "Done" at bounding box center [671, 577] width 264 height 44
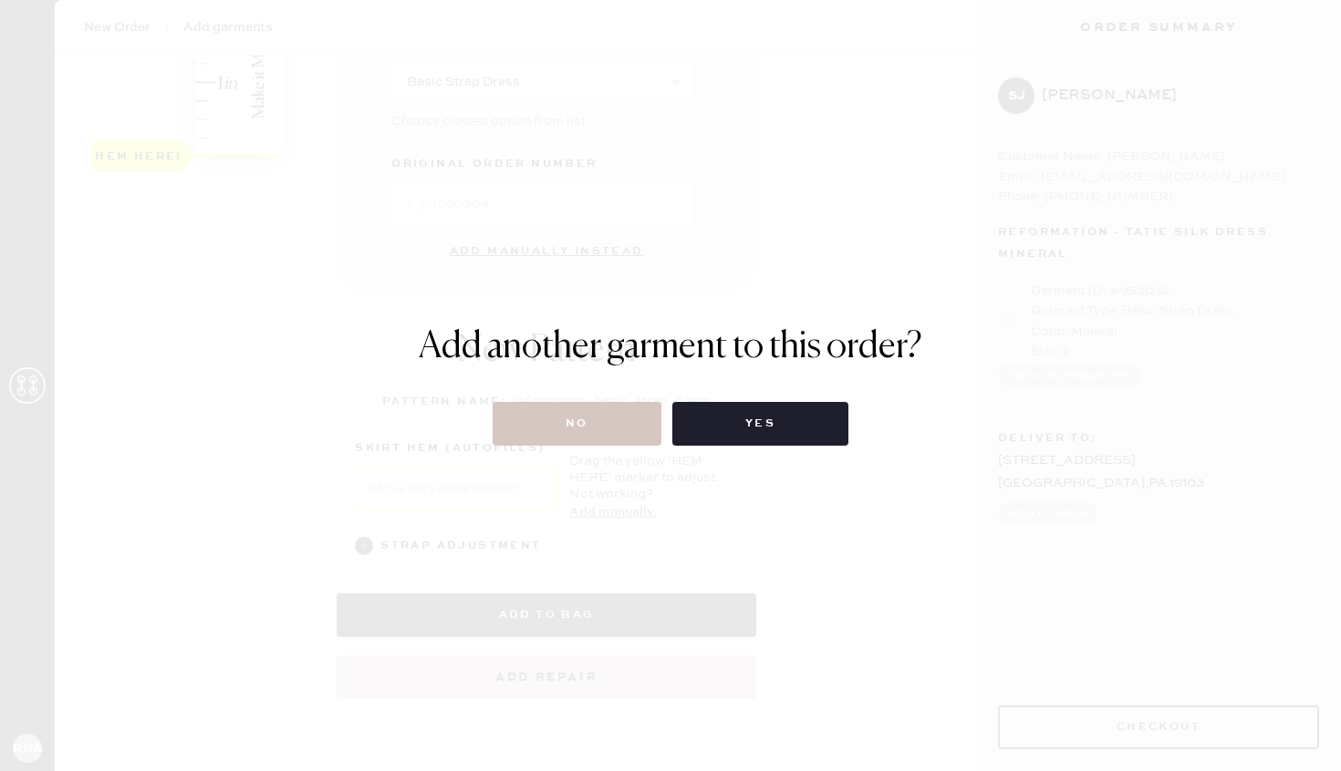
click at [510, 548] on div "Add another garment to this order? No Yes" at bounding box center [670, 385] width 1341 height 771
click at [482, 539] on div "Add another garment to this order? No Yes" at bounding box center [670, 385] width 1341 height 771
click at [481, 471] on div "Add another garment to this order? No Yes" at bounding box center [670, 385] width 1341 height 771
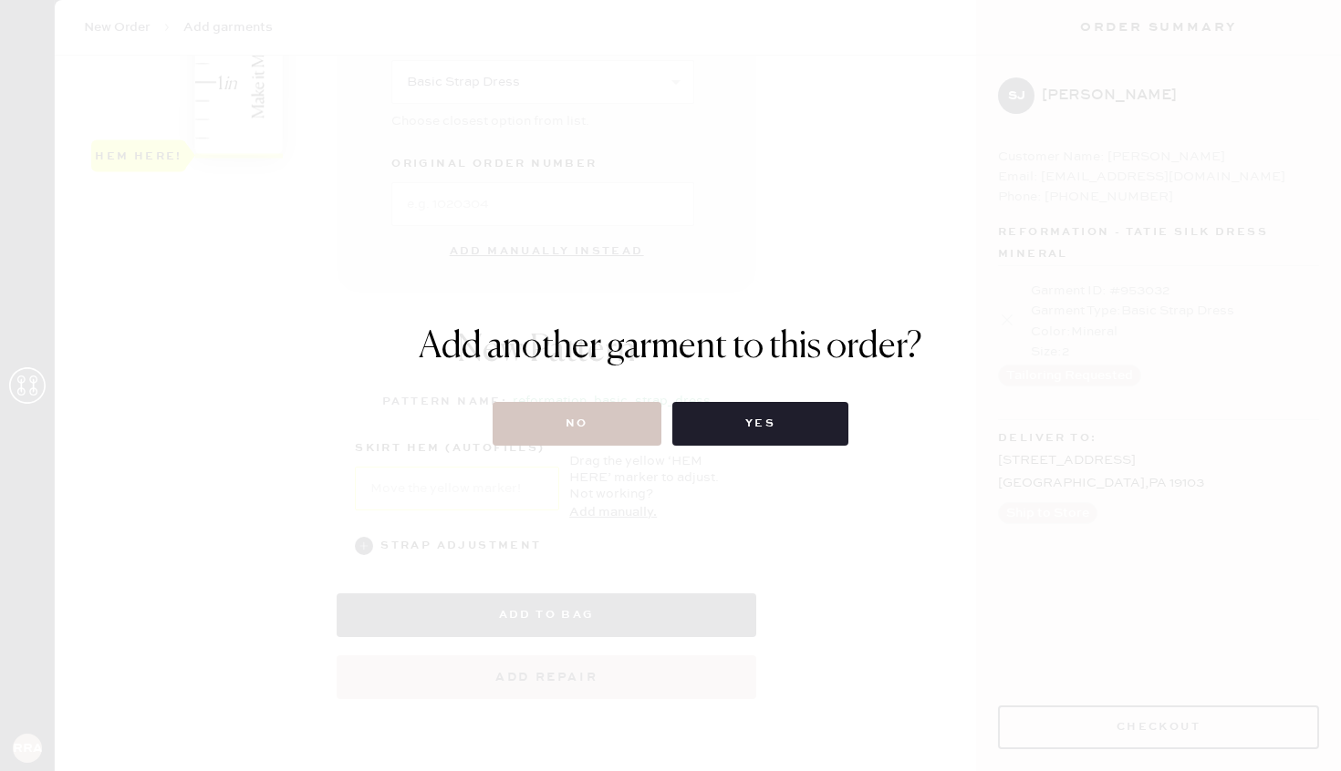
click at [445, 419] on div "No Yes" at bounding box center [670, 424] width 503 height 44
click at [432, 545] on div "Add another garment to this order? No Yes" at bounding box center [670, 385] width 1341 height 771
click at [734, 424] on button "Yes" at bounding box center [760, 424] width 176 height 44
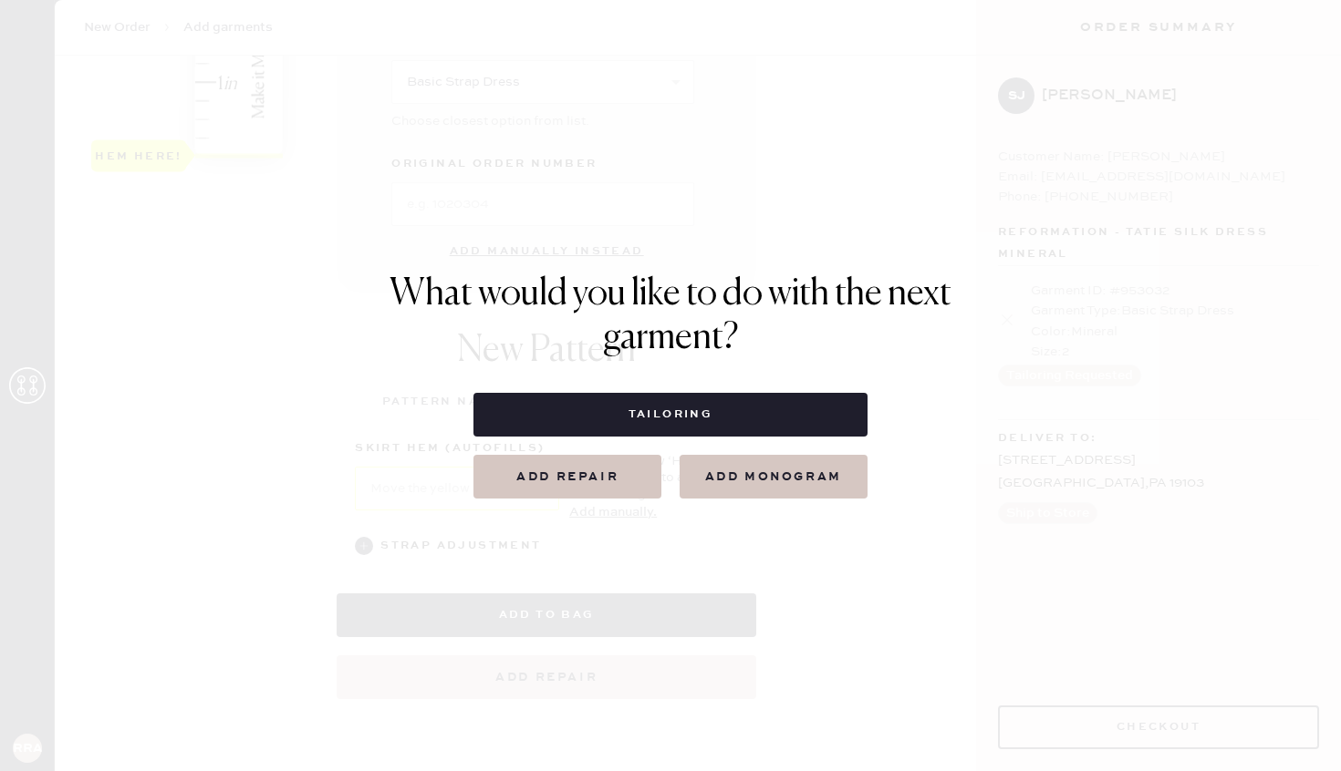
click at [734, 424] on button "Tailoring" at bounding box center [669, 415] width 393 height 44
select select
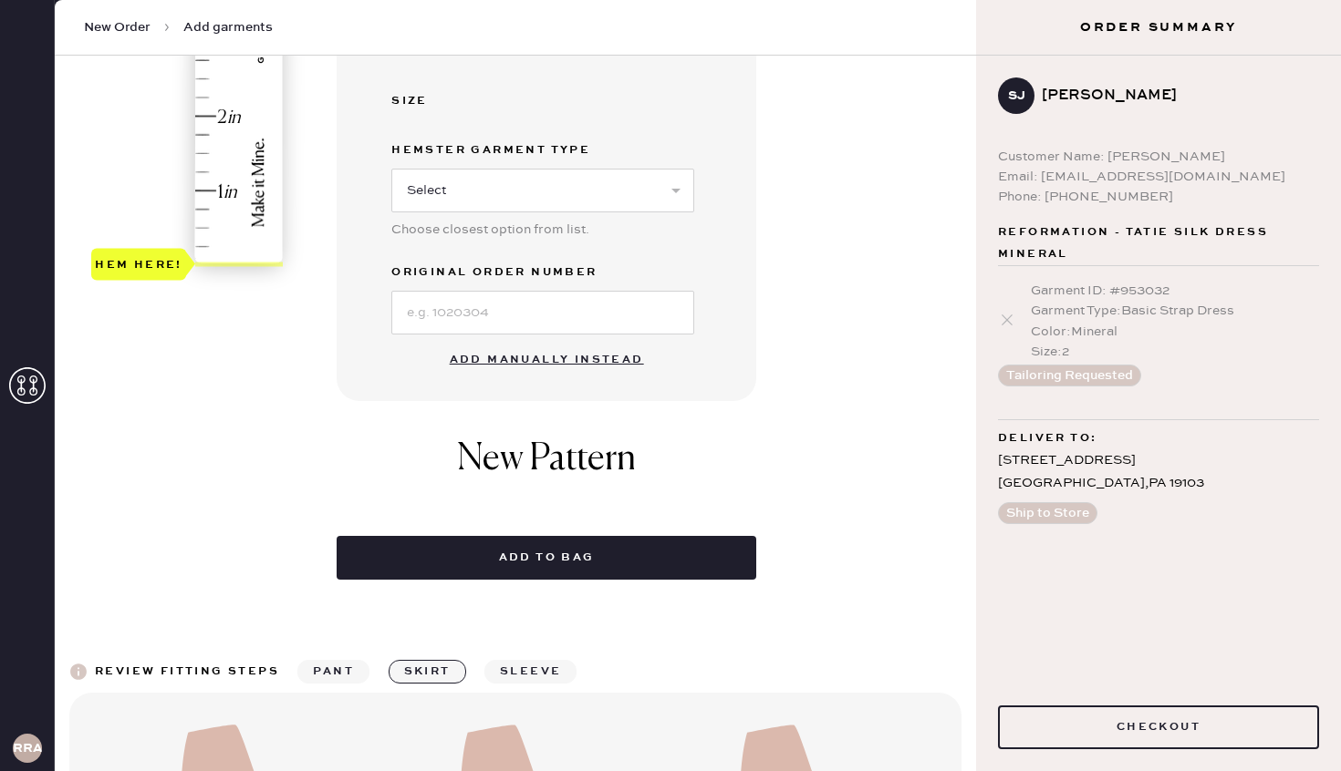
scroll to position [528, 0]
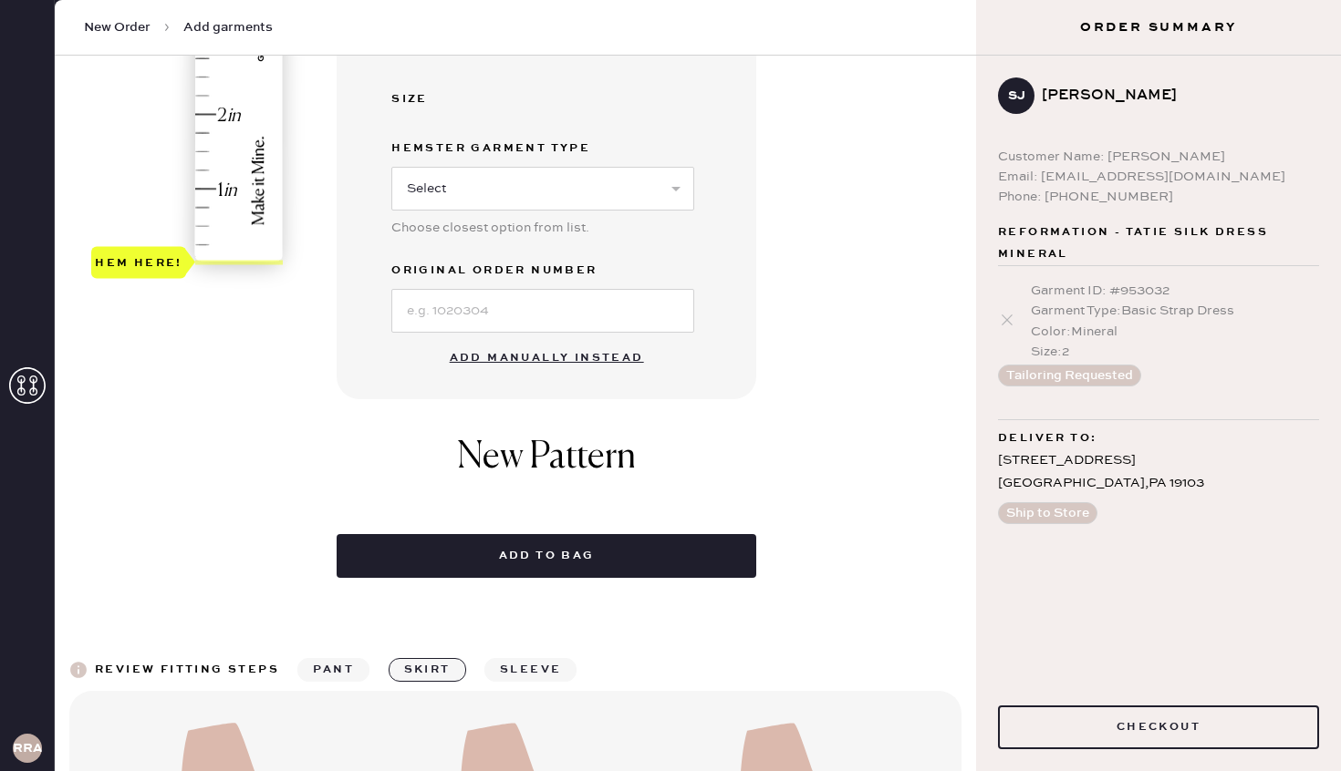
click at [514, 353] on button "Add manually instead" at bounding box center [547, 358] width 216 height 36
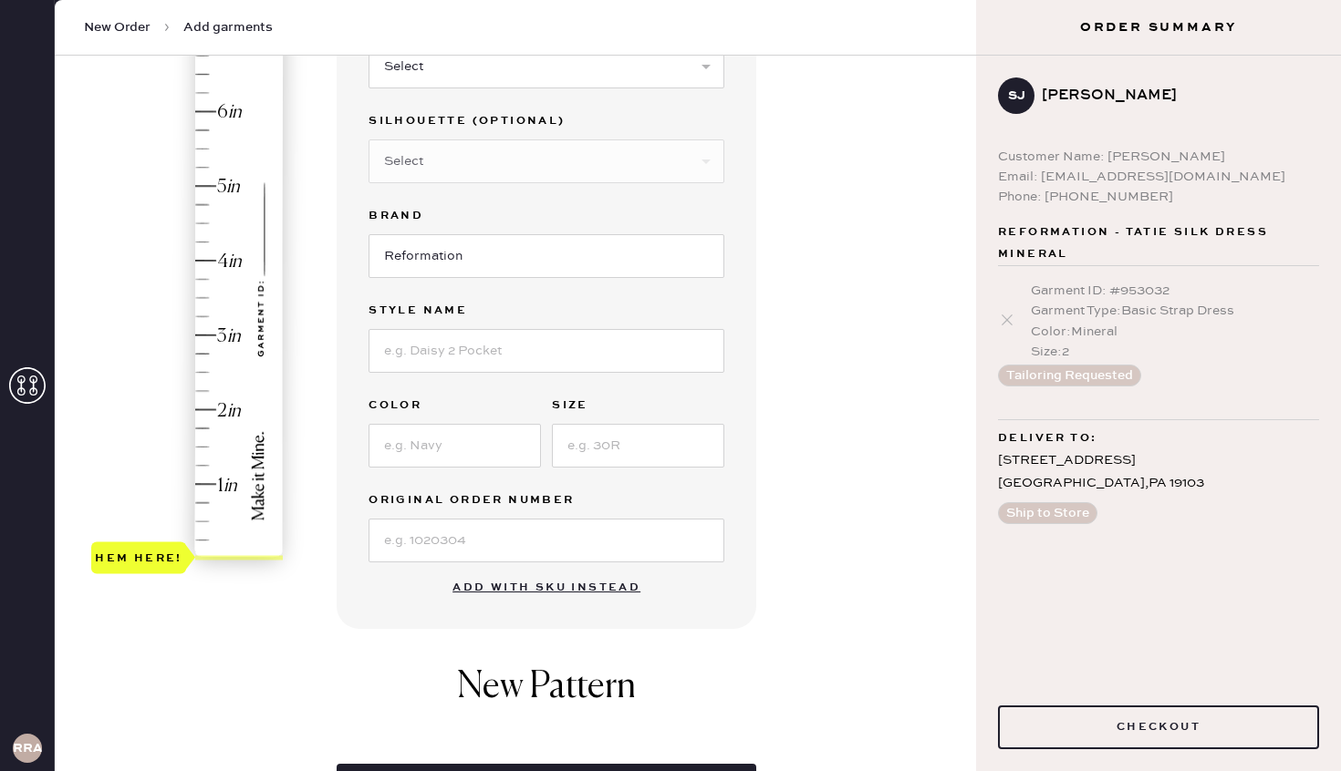
scroll to position [0, 0]
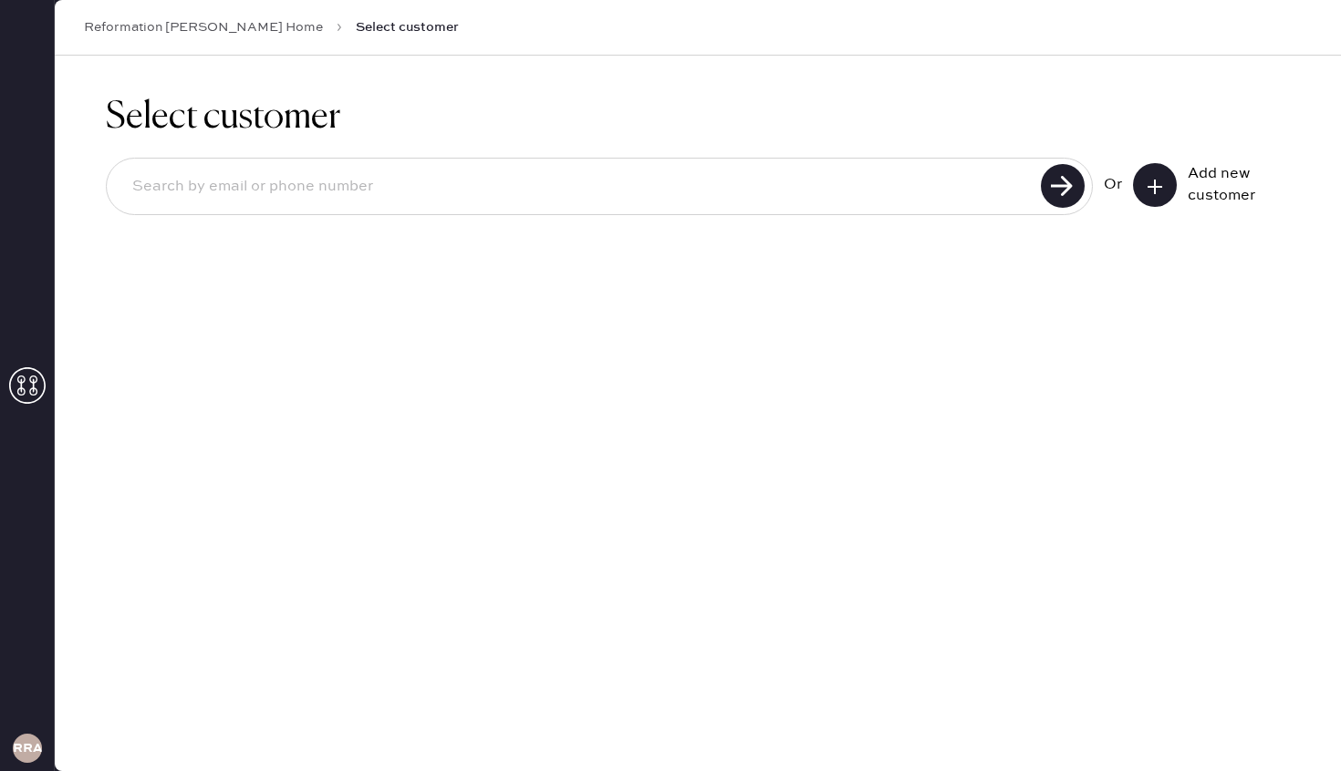
click at [989, 206] on input at bounding box center [576, 187] width 917 height 42
type input "[EMAIL_ADDRESS][DOMAIN_NAME]"
click at [1067, 187] on use at bounding box center [1062, 186] width 44 height 44
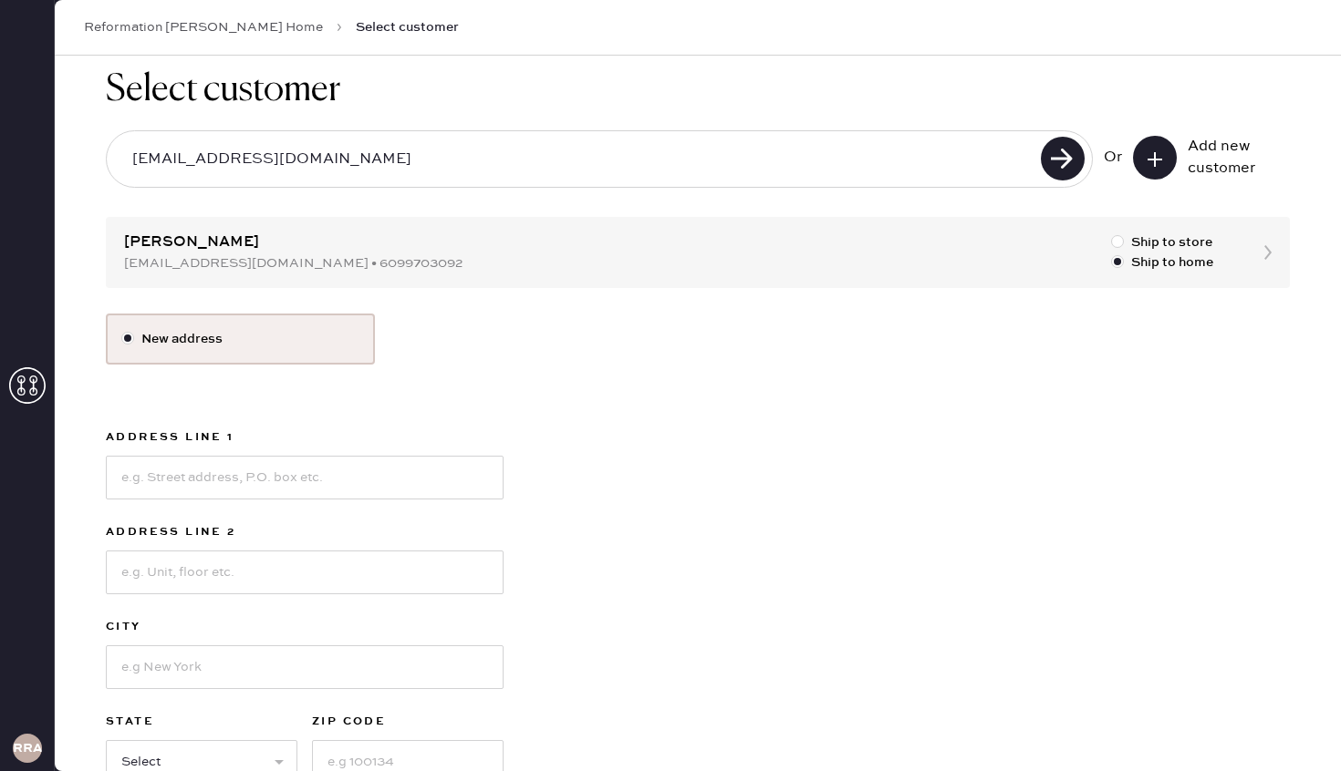
scroll to position [146, 0]
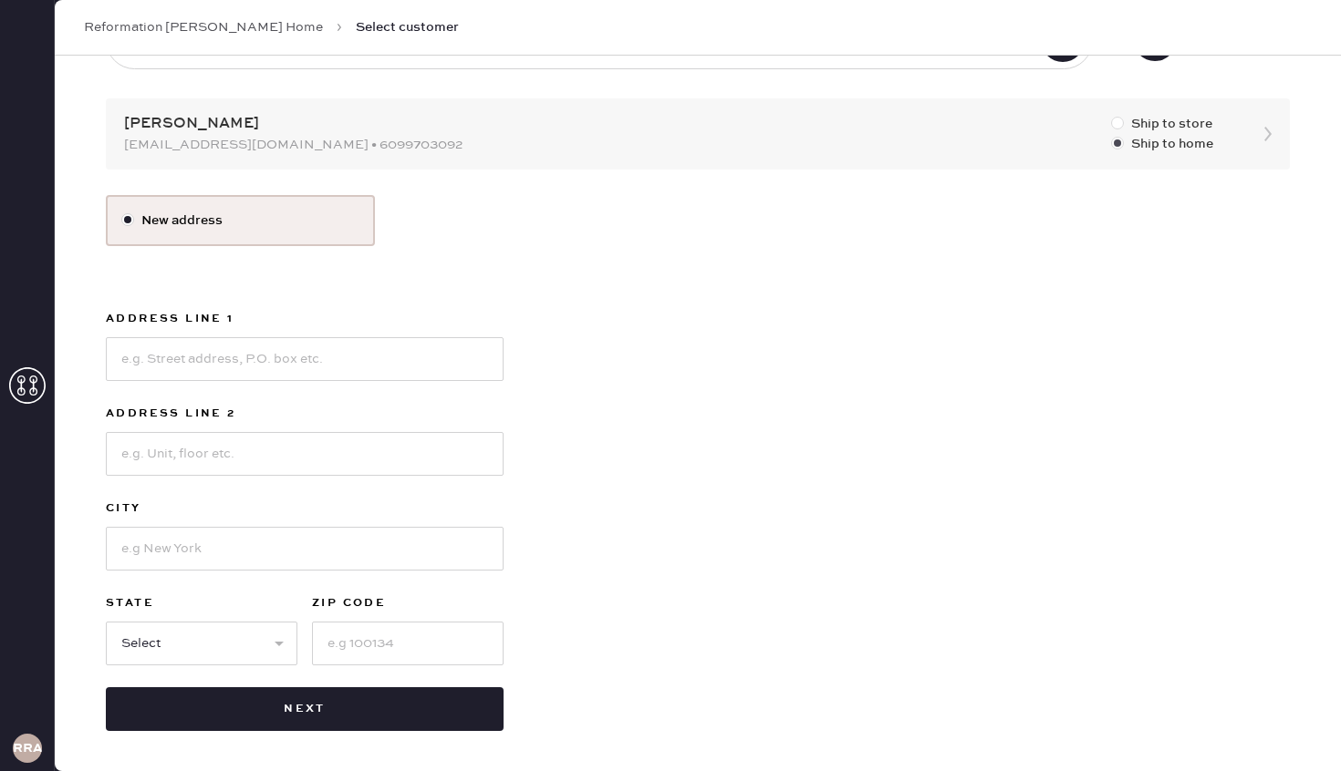
click at [1116, 126] on div at bounding box center [1117, 123] width 13 height 13
click at [1112, 115] on input "Ship to store" at bounding box center [1111, 114] width 1 height 1
radio input "true"
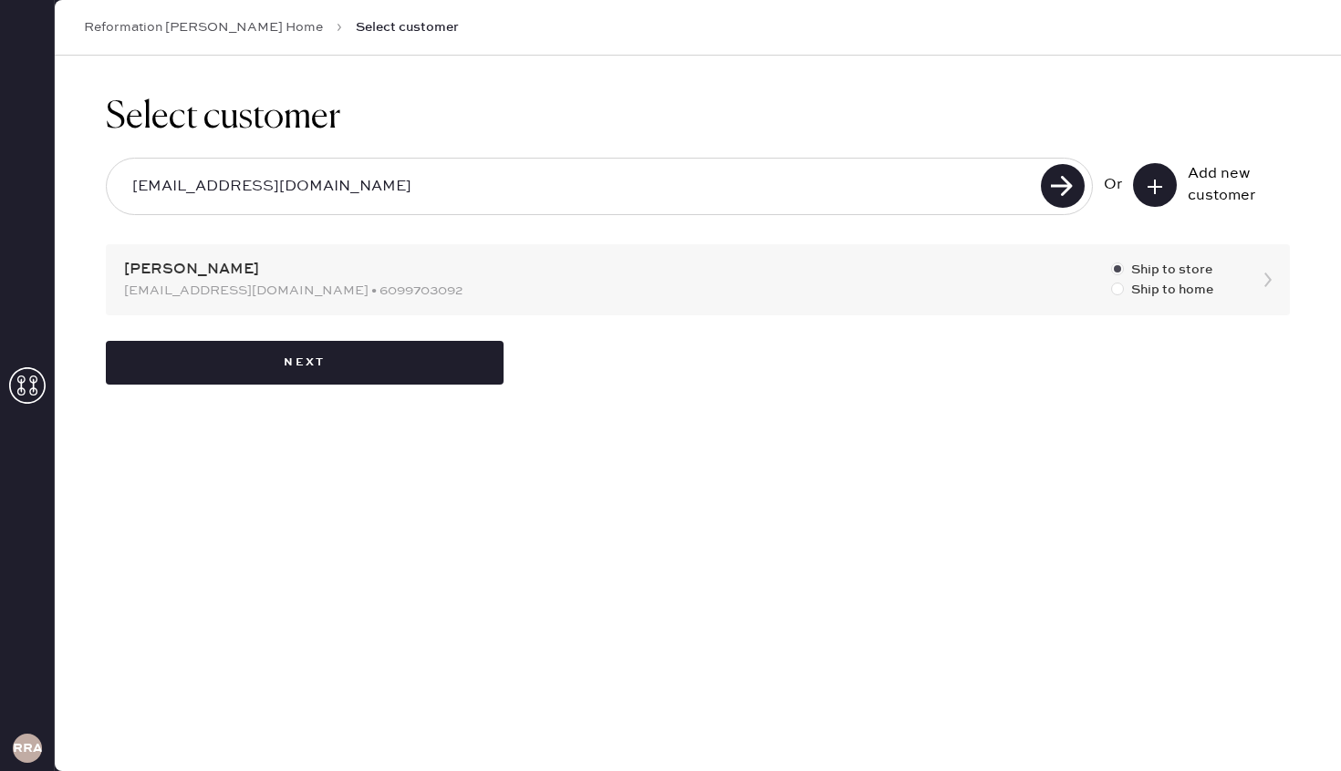
scroll to position [0, 0]
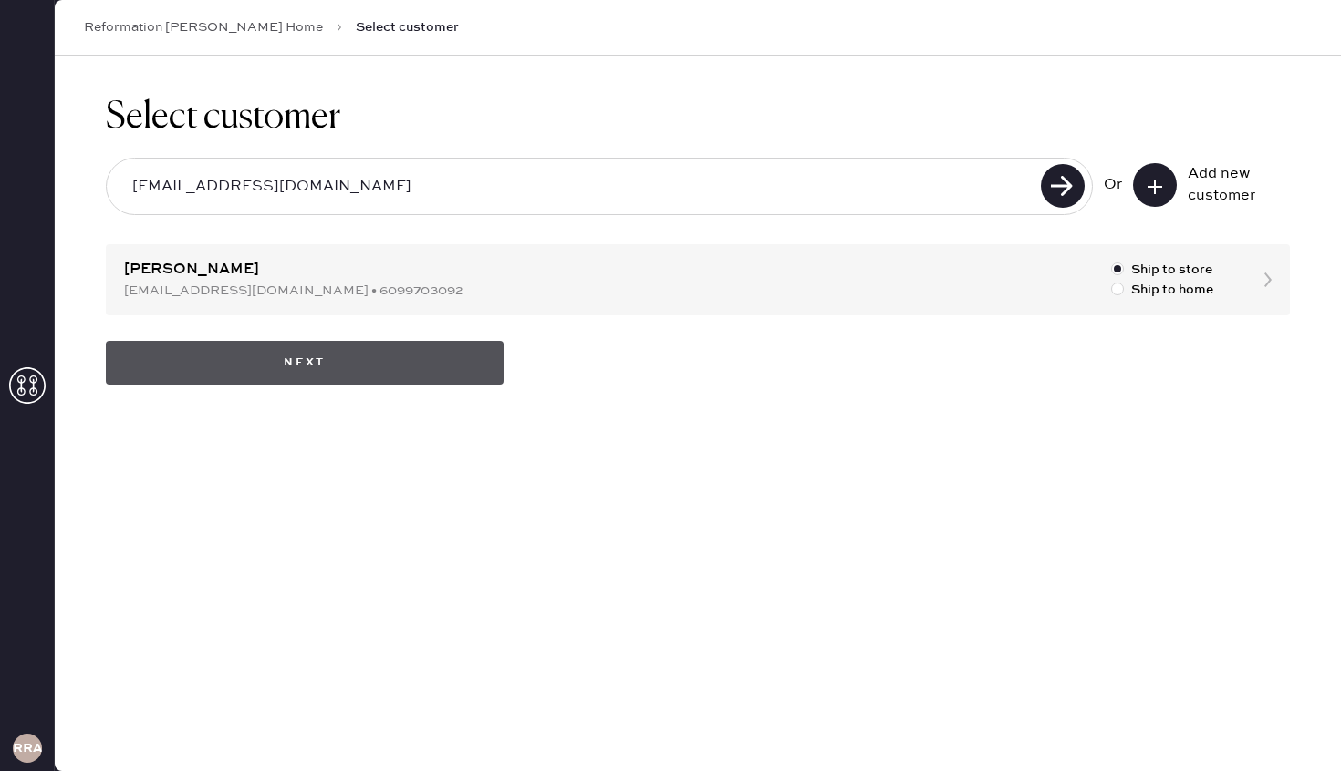
click at [285, 368] on button "Next" at bounding box center [305, 363] width 398 height 44
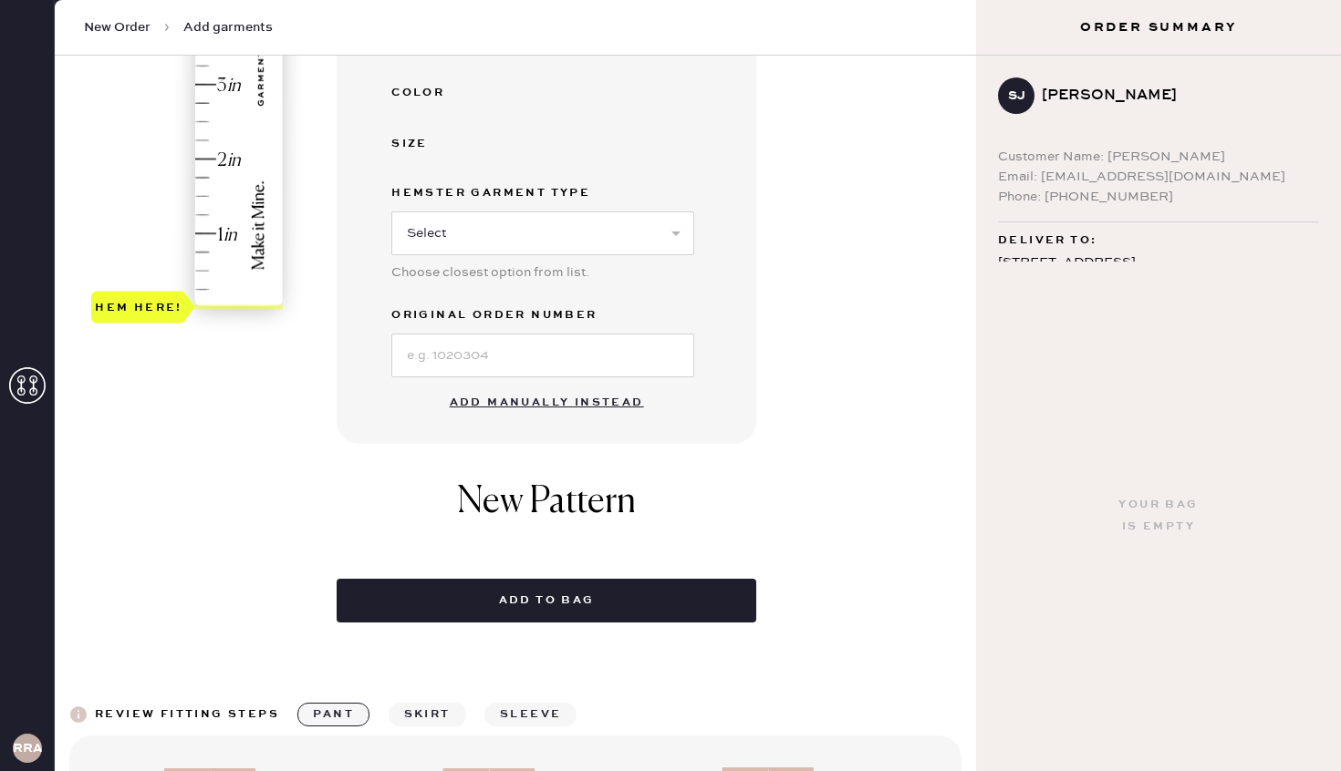
scroll to position [487, 0]
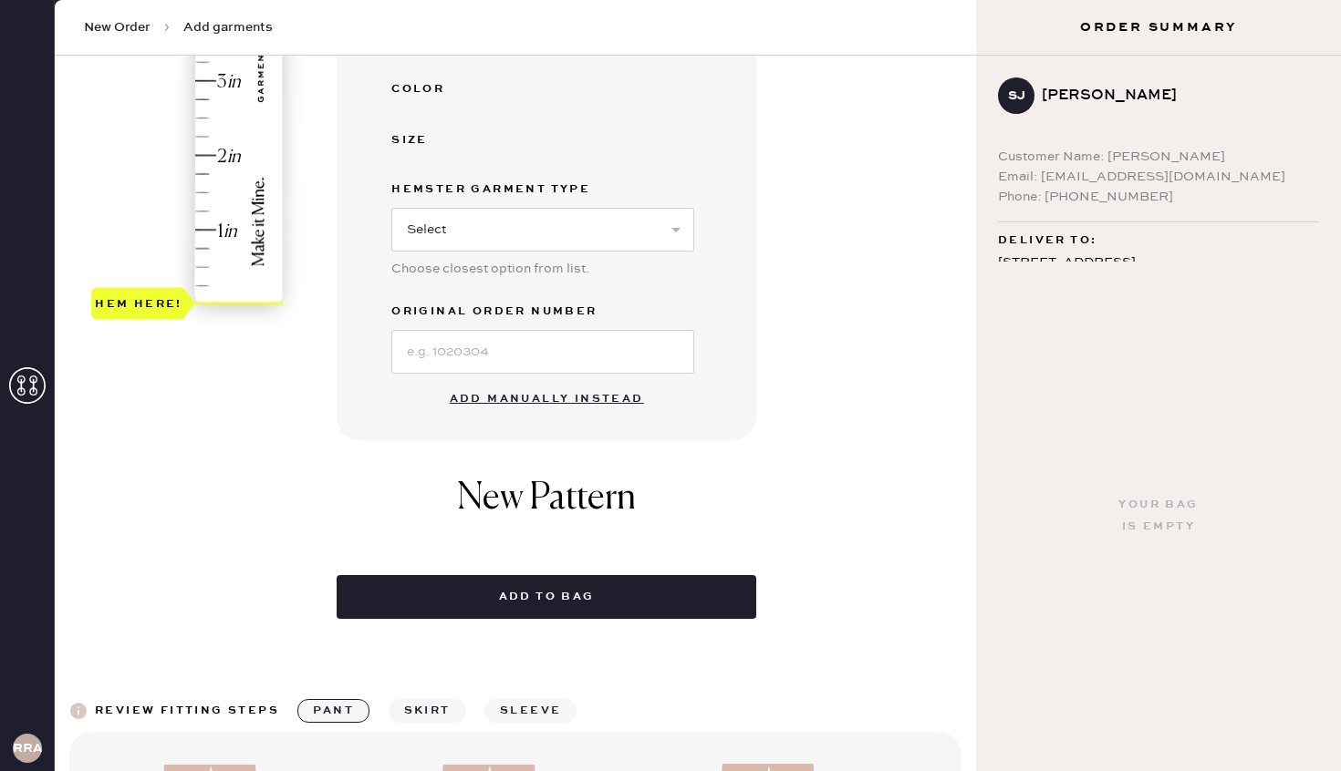
click at [575, 403] on button "Add manually instead" at bounding box center [547, 399] width 216 height 36
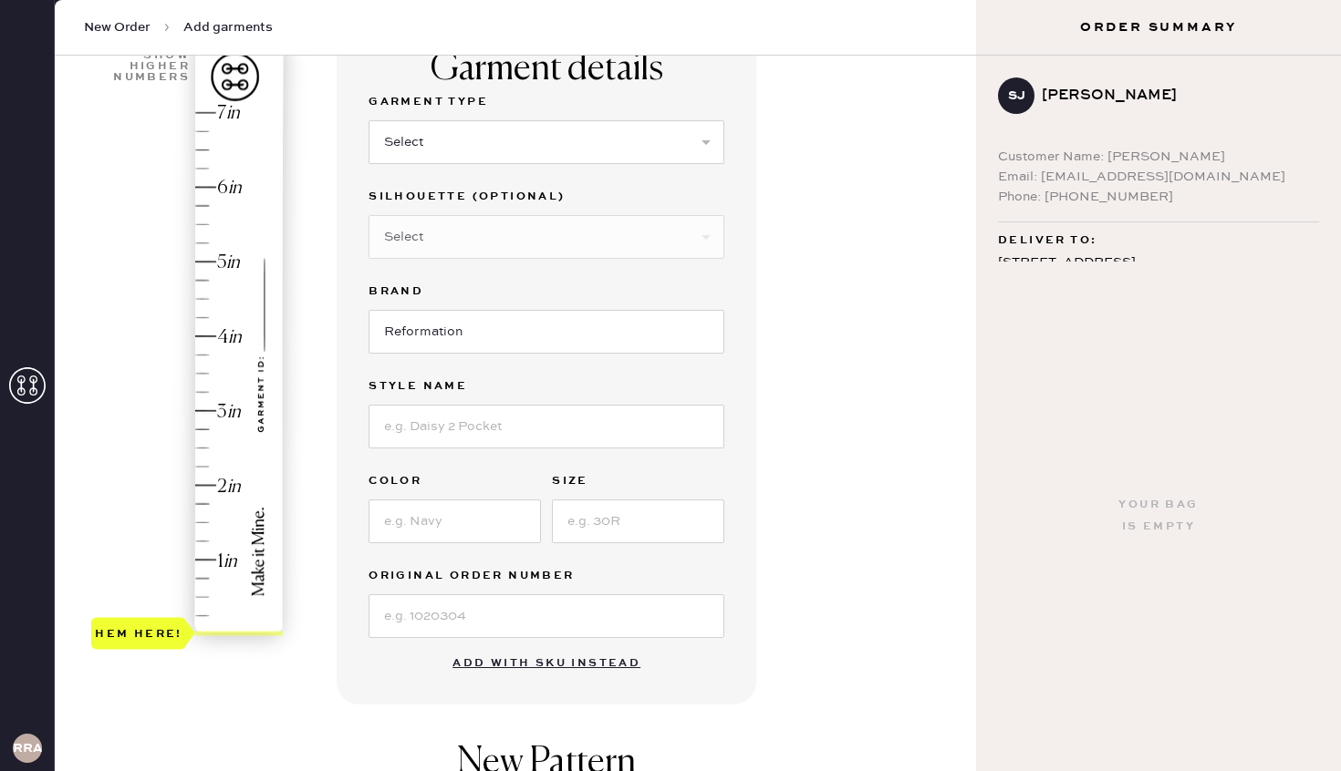
scroll to position [155, 0]
click at [525, 145] on select "Select Basic Skirt Jeans Leggings Pants Shorts Basic Sleeved Dress Basic Sleeve…" at bounding box center [546, 144] width 356 height 44
select select "6"
click at [368, 122] on select "Select Basic Skirt Jeans Leggings Pants Shorts Basic Sleeved Dress Basic Sleeve…" at bounding box center [546, 144] width 356 height 44
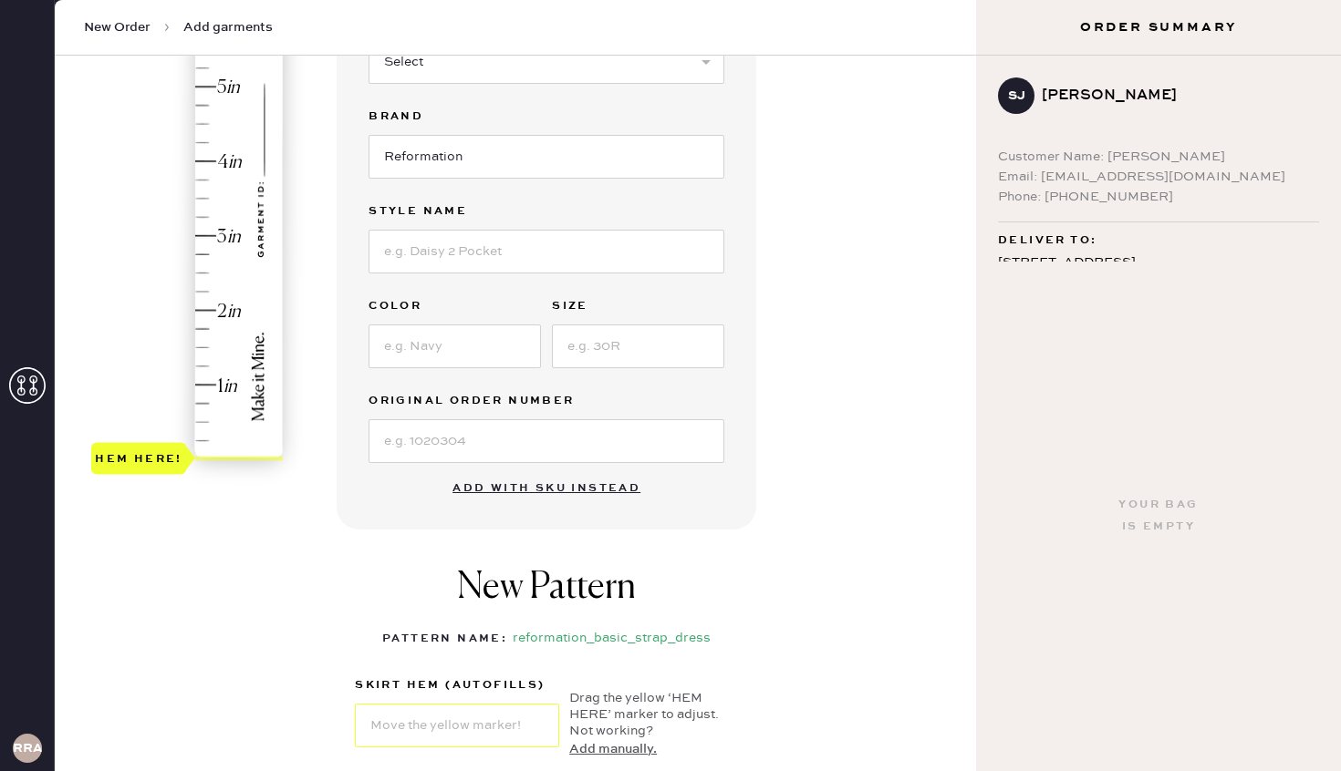
scroll to position [325, 0]
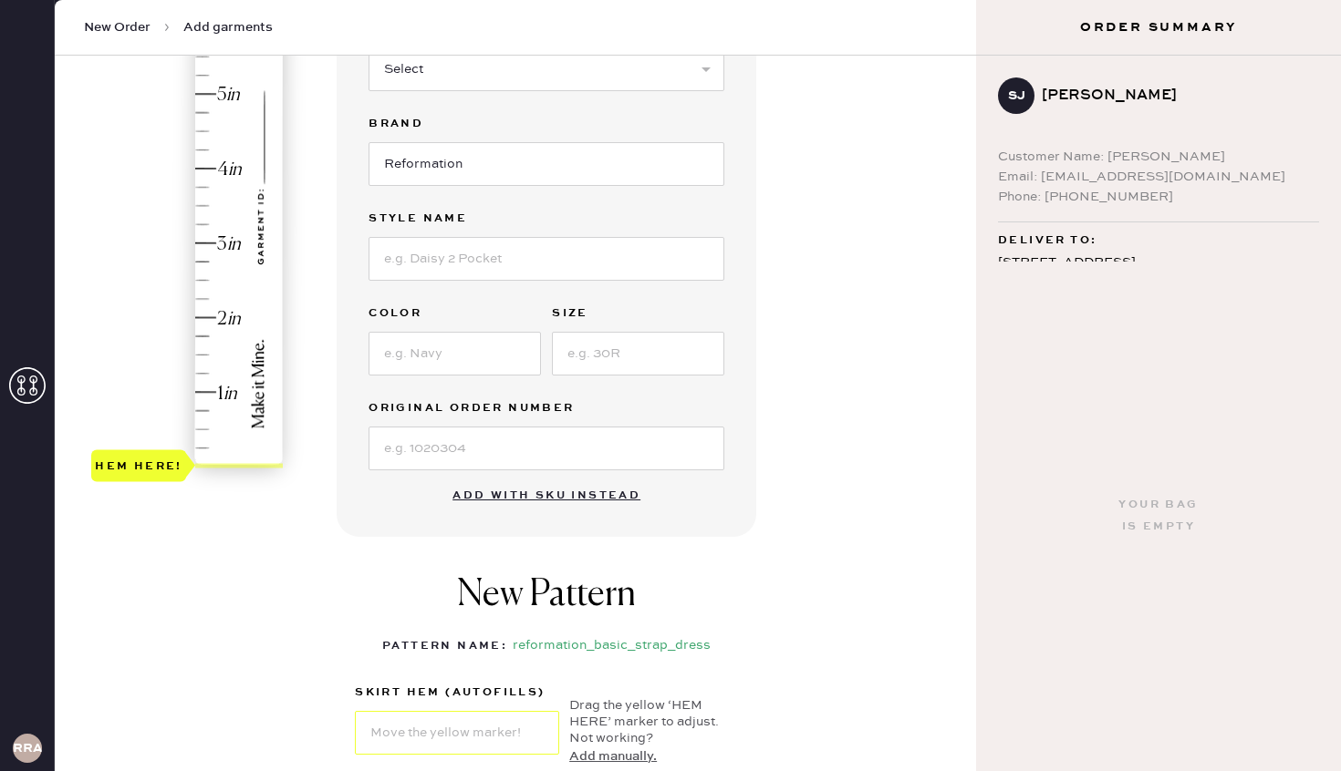
type input "1.5"
click at [202, 357] on div "Hem here!" at bounding box center [188, 206] width 194 height 538
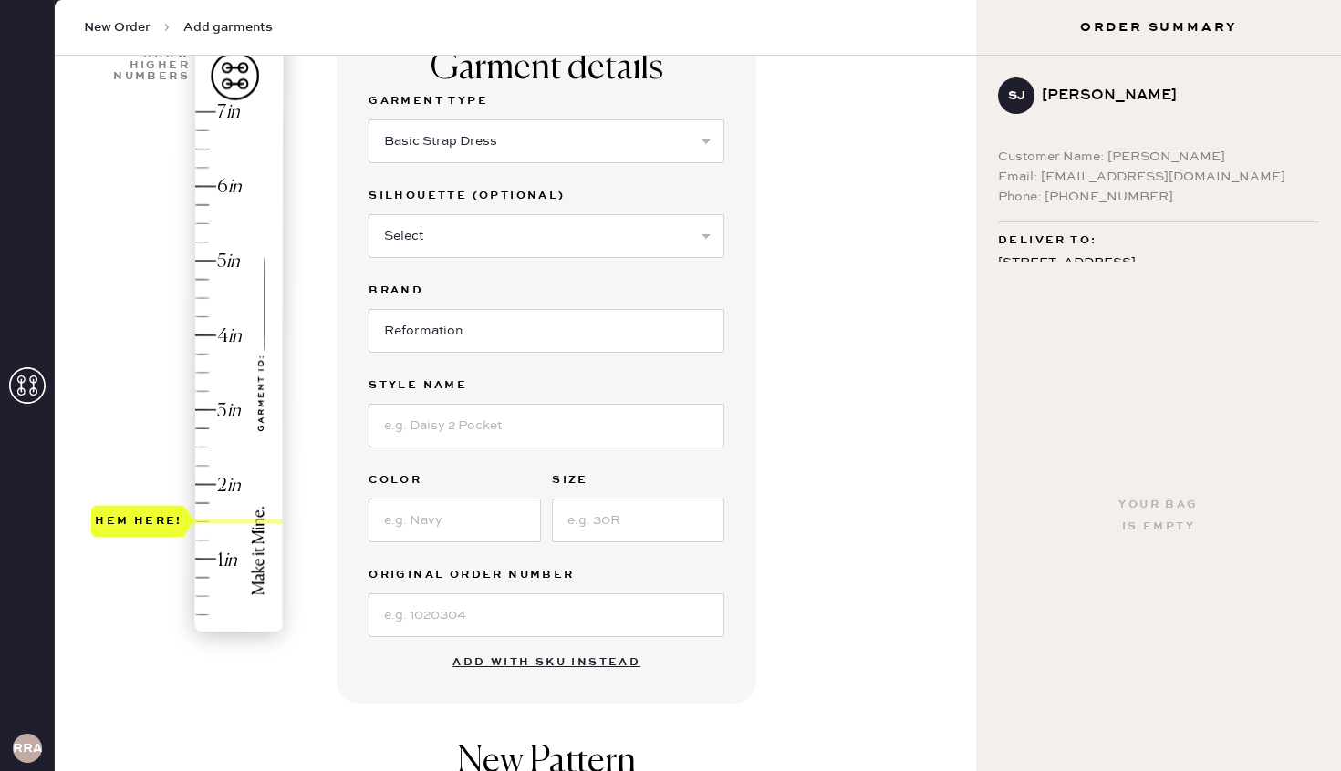
scroll to position [160, 0]
click at [495, 423] on input at bounding box center [546, 424] width 356 height 44
type input "Tatie Silk Dress"
click at [461, 523] on input at bounding box center [454, 519] width 172 height 44
type input "Mineral"
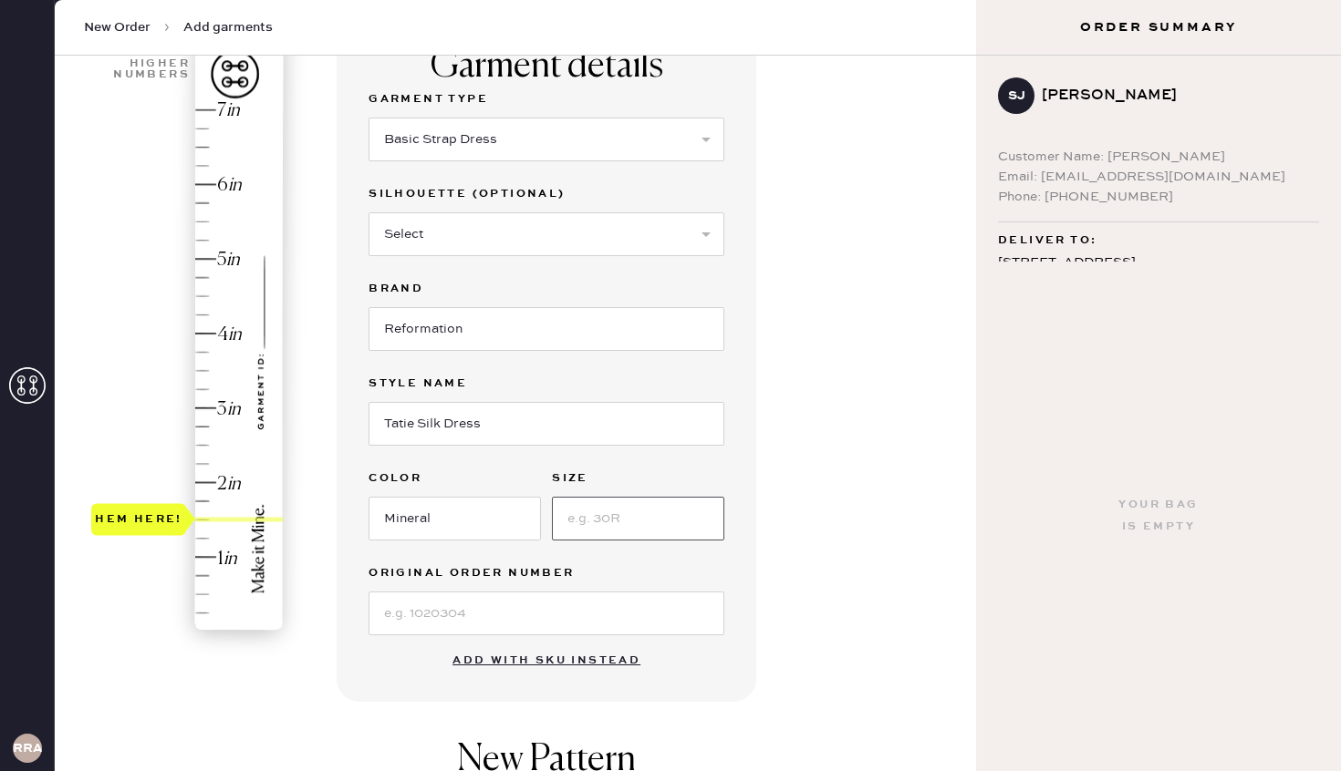
click at [677, 523] on input at bounding box center [638, 519] width 172 height 44
type input "2"
click at [479, 624] on input at bounding box center [546, 614] width 356 height 44
paste input "s29458818"
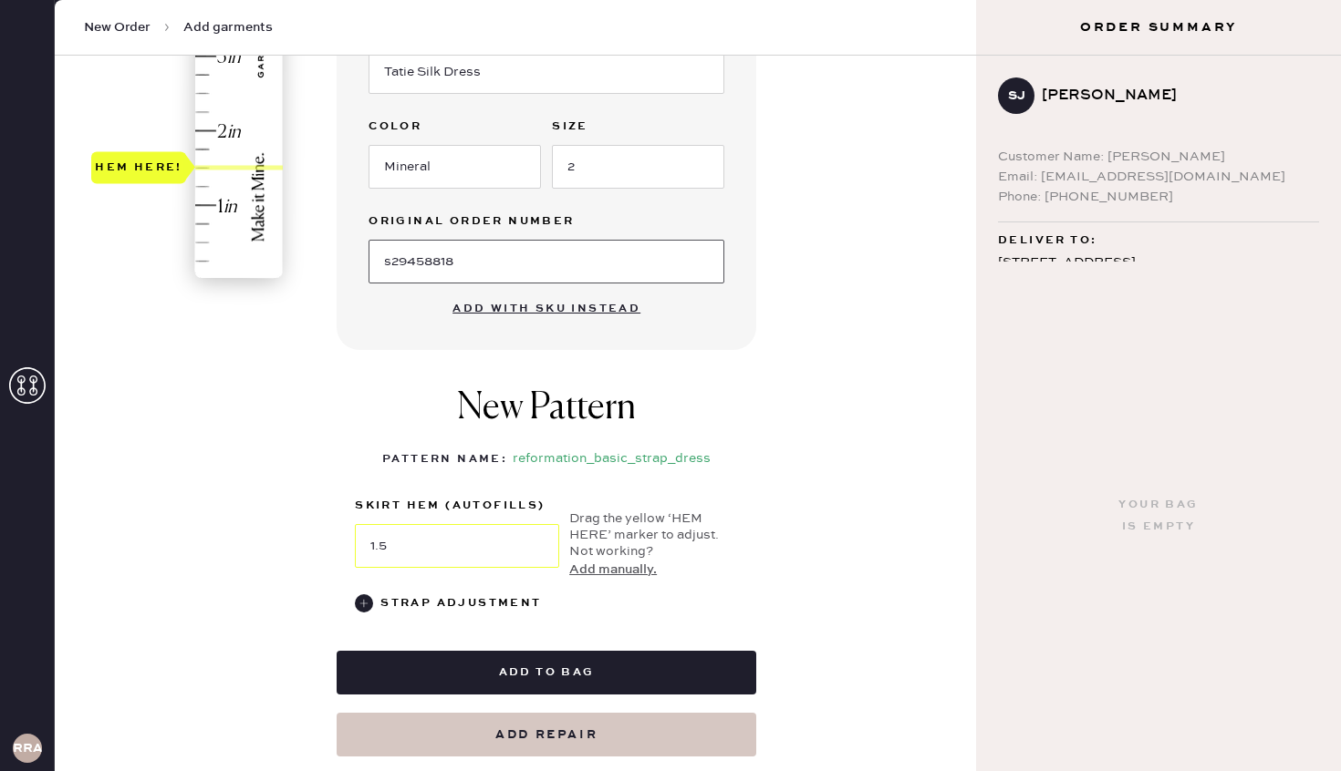
scroll to position [629, 0]
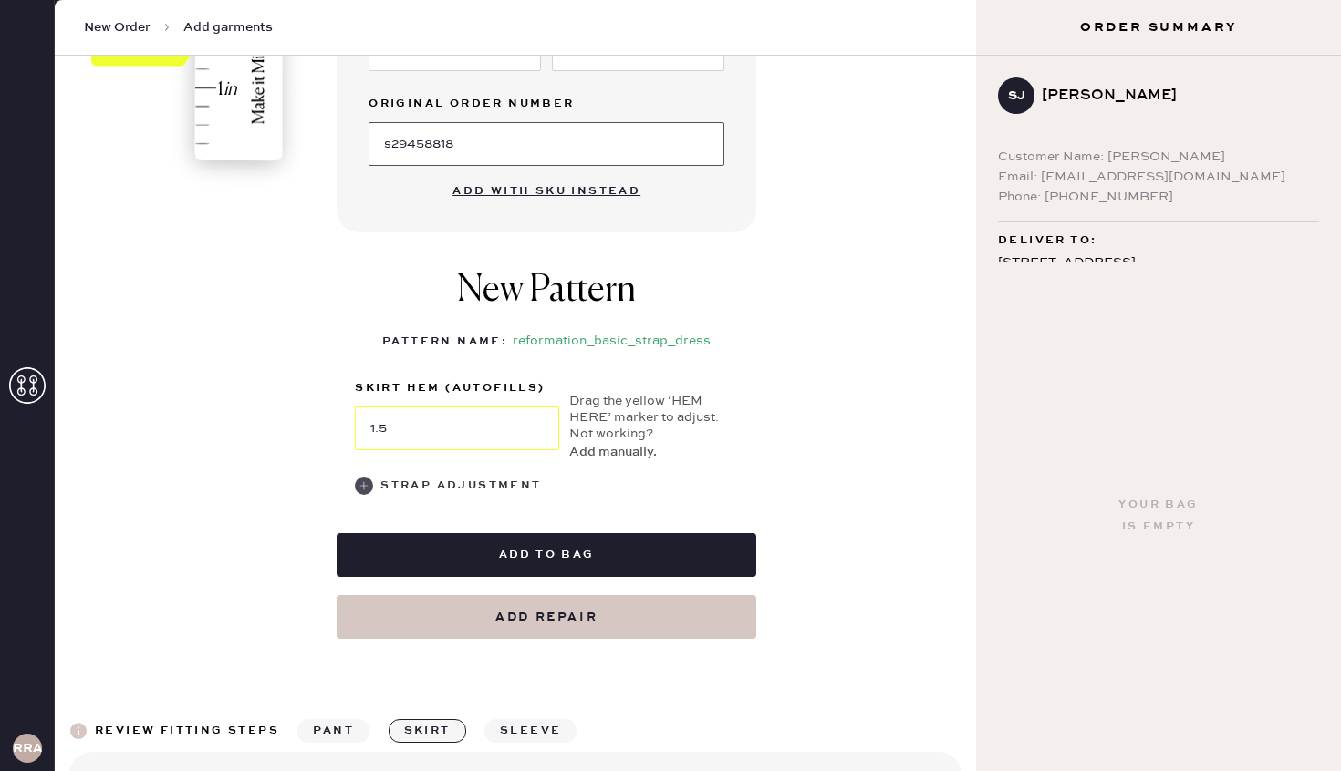
type input "s29458818"
click at [366, 486] on use at bounding box center [364, 486] width 18 height 18
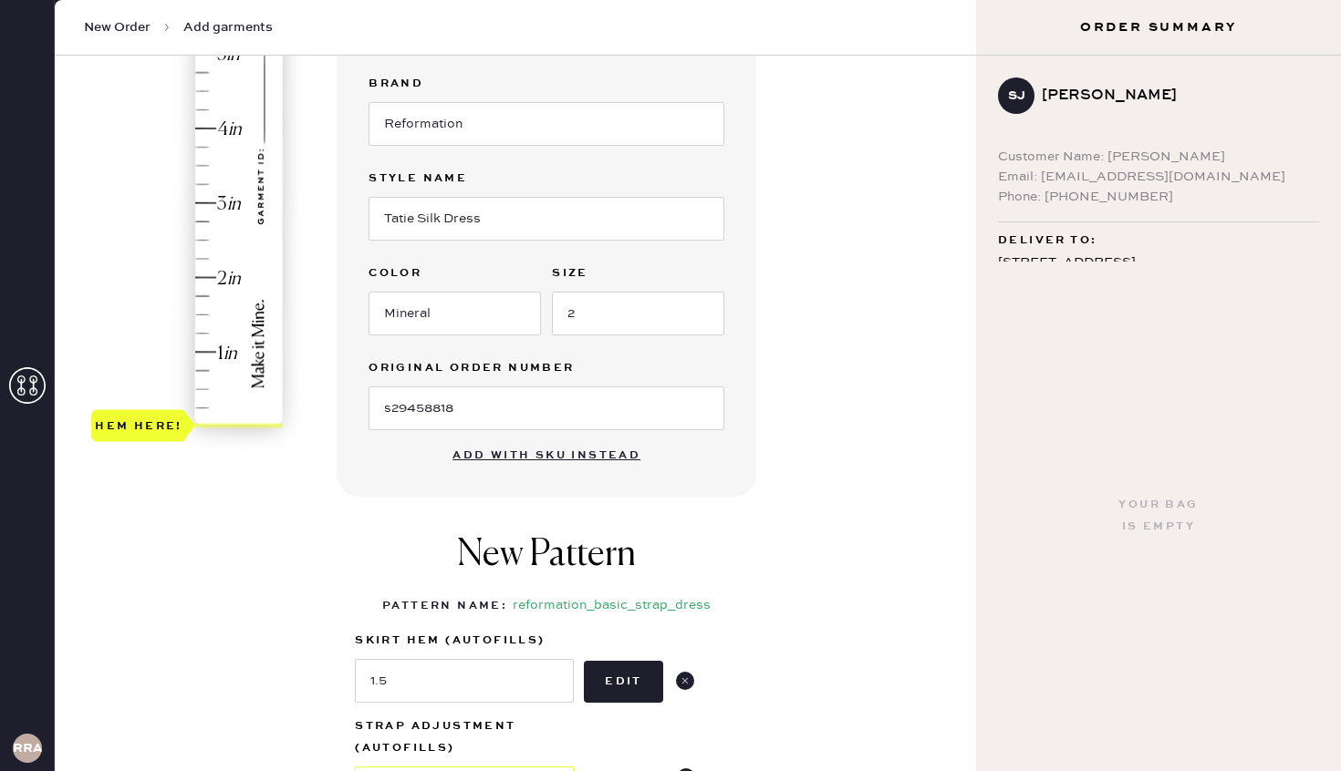
scroll to position [364, 0]
type input "1.25"
click at [200, 334] on div "Hem here!" at bounding box center [188, 167] width 194 height 538
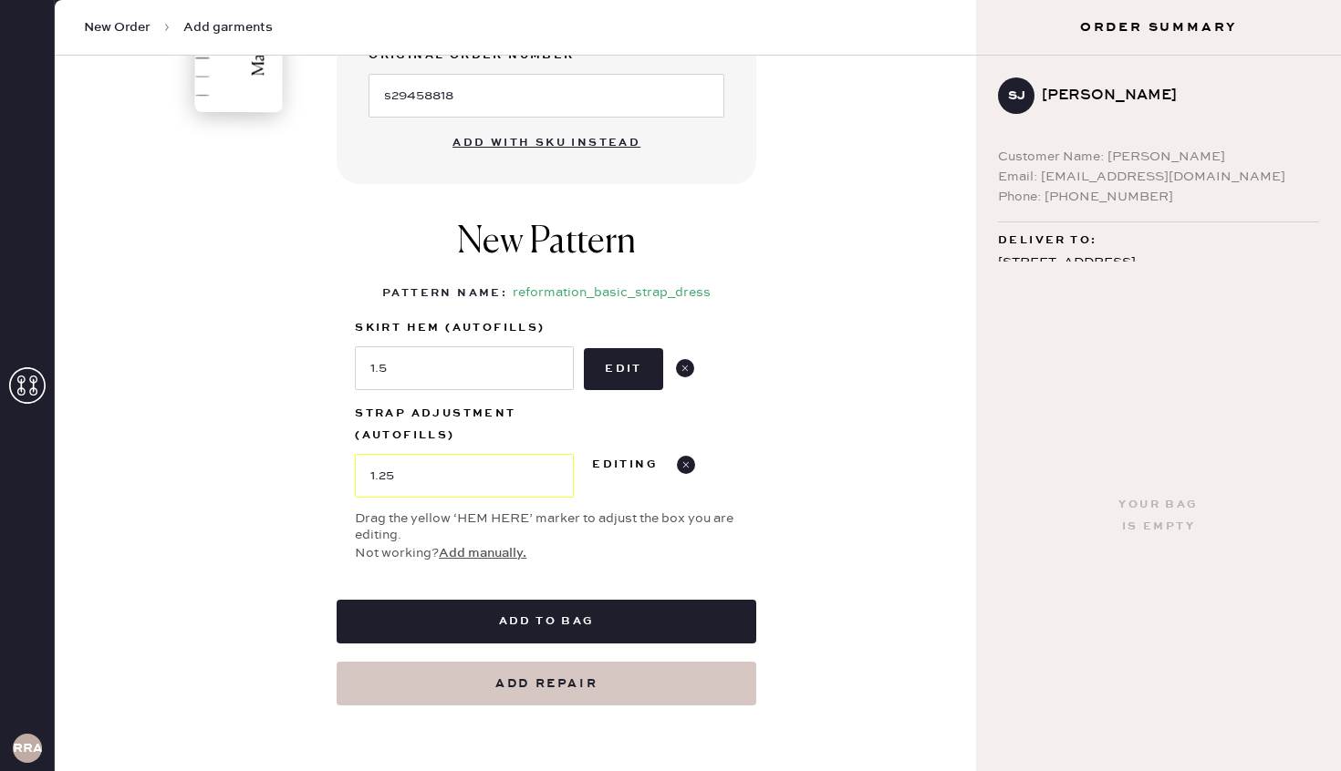
scroll to position [681, 0]
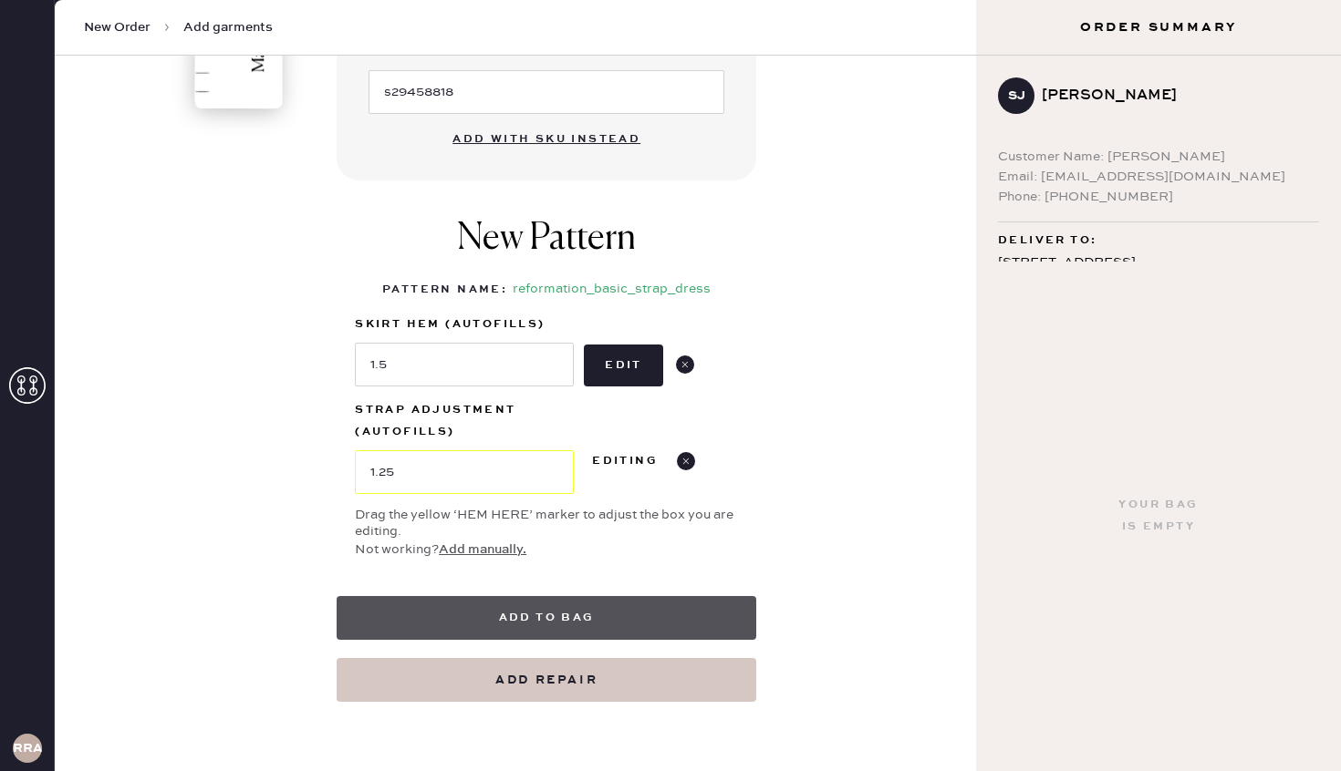
click at [611, 622] on button "Add to bag" at bounding box center [545, 618] width 419 height 44
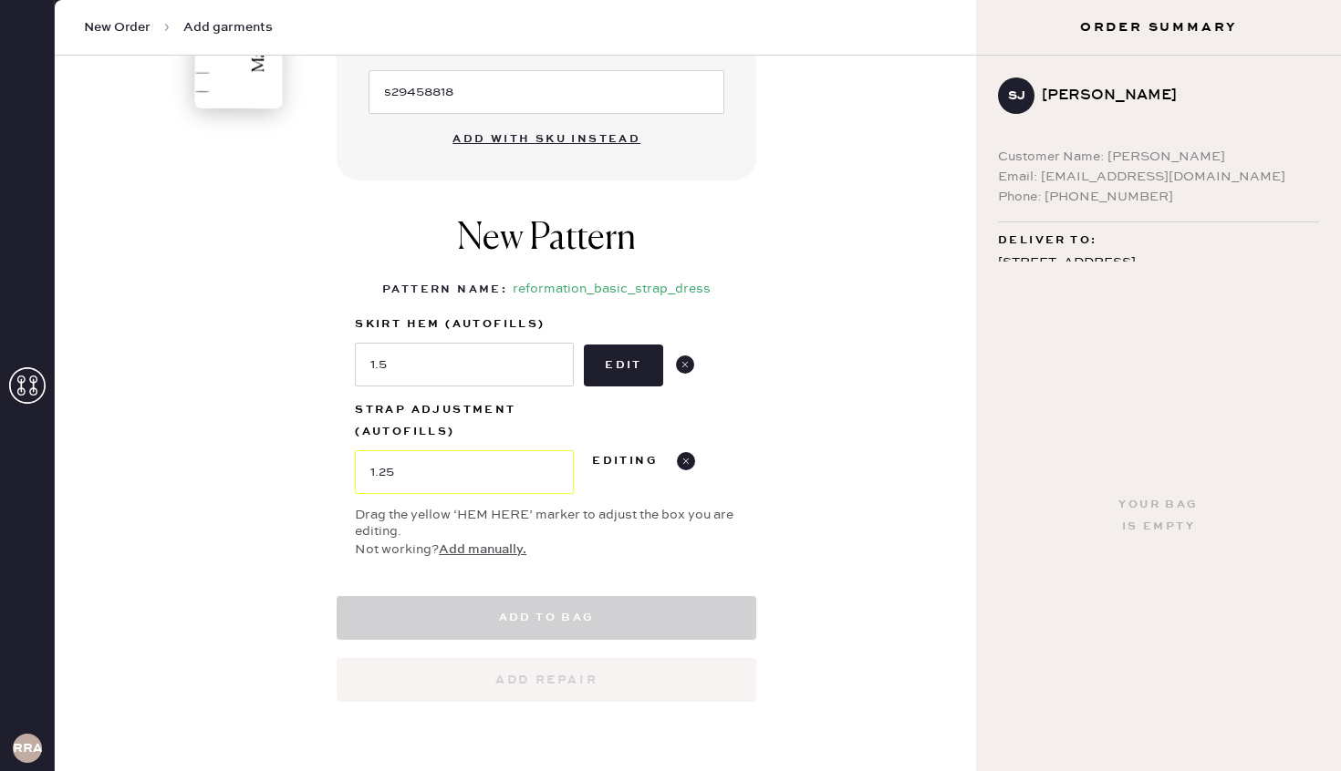
select select "6"
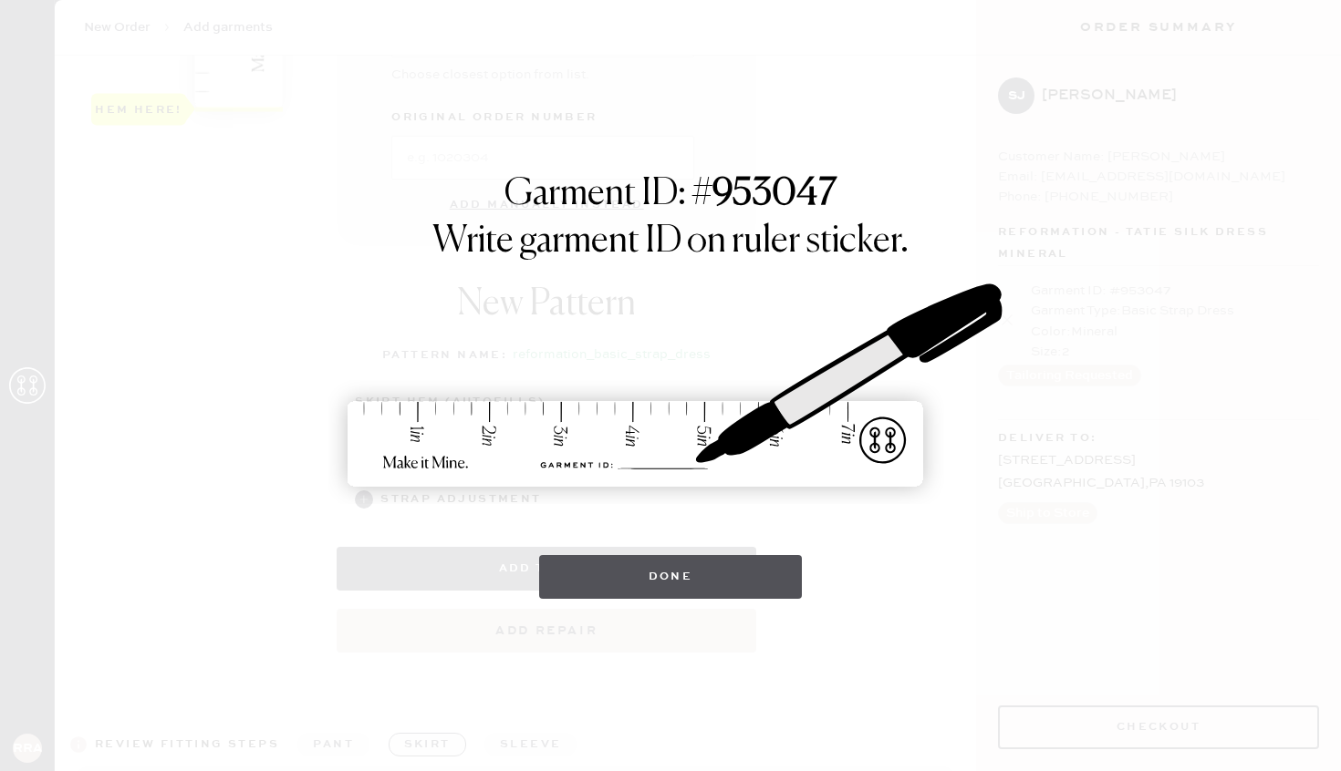
click at [749, 571] on button "Done" at bounding box center [671, 577] width 264 height 44
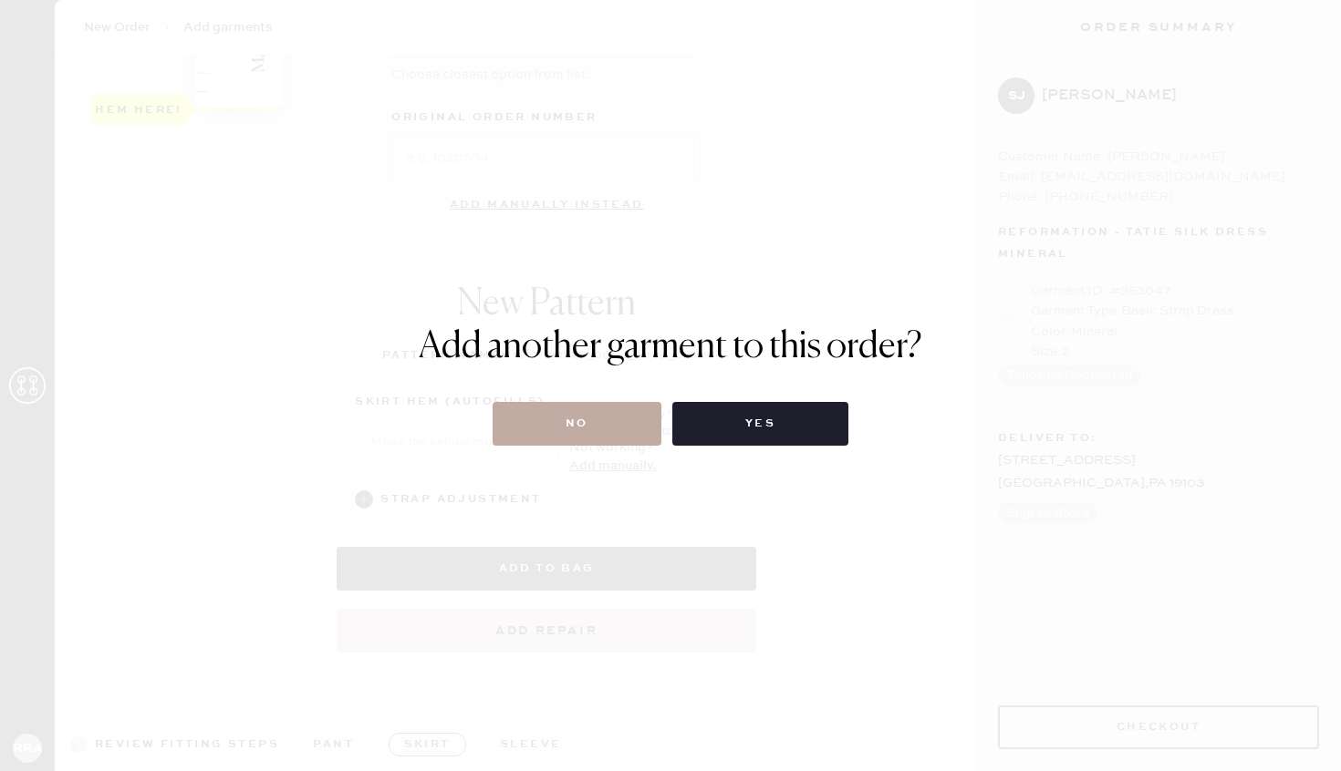
click at [564, 440] on button "No" at bounding box center [576, 424] width 169 height 44
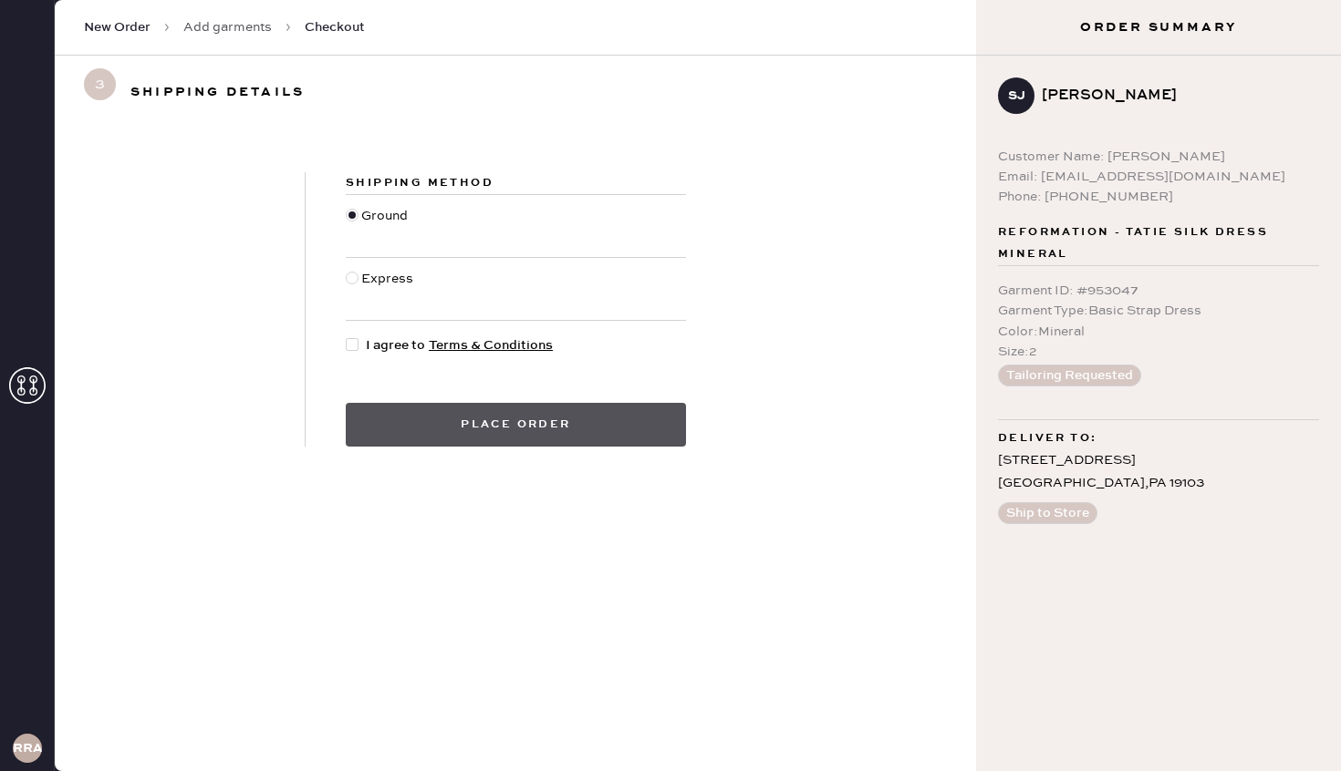
click at [558, 435] on button "Place order" at bounding box center [516, 425] width 340 height 44
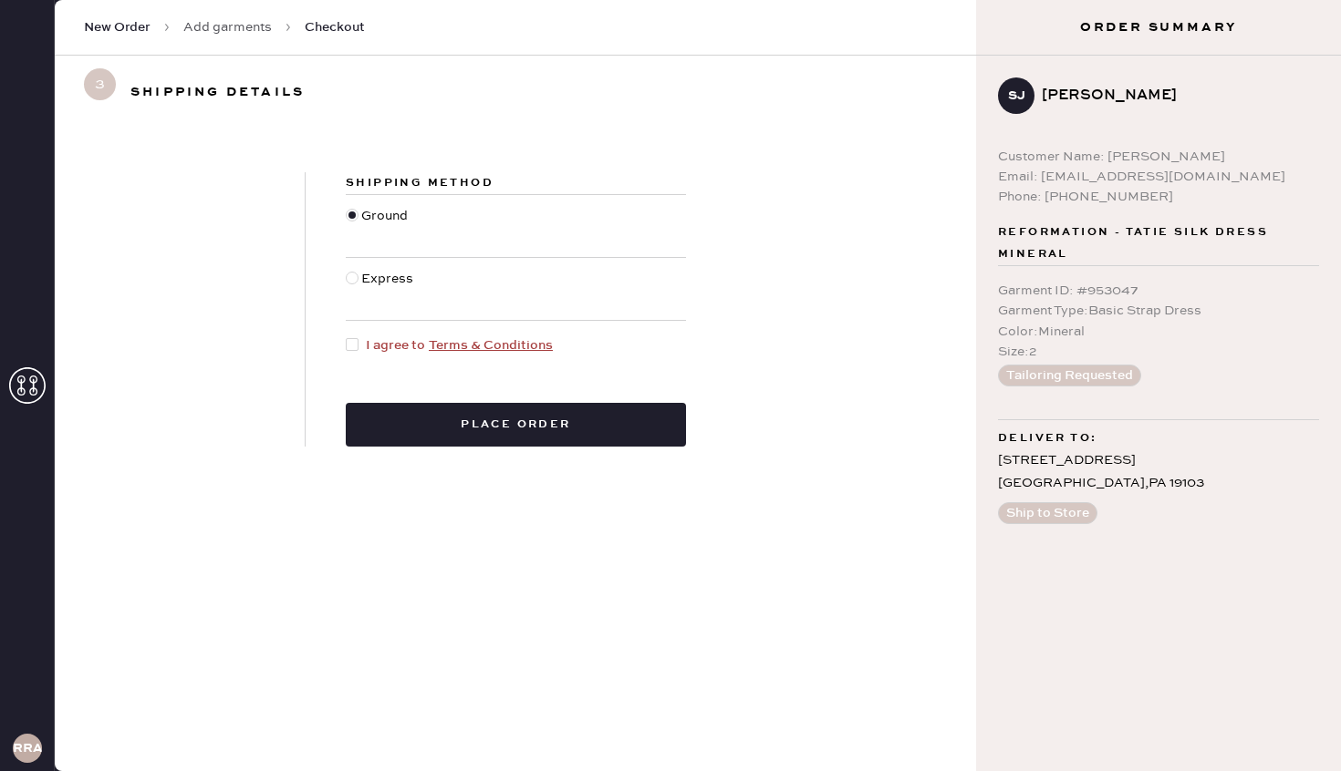
click at [358, 347] on div at bounding box center [356, 346] width 20 height 20
click at [347, 336] on input "I agree to Terms & Conditions" at bounding box center [346, 336] width 1 height 1
checkbox input "true"
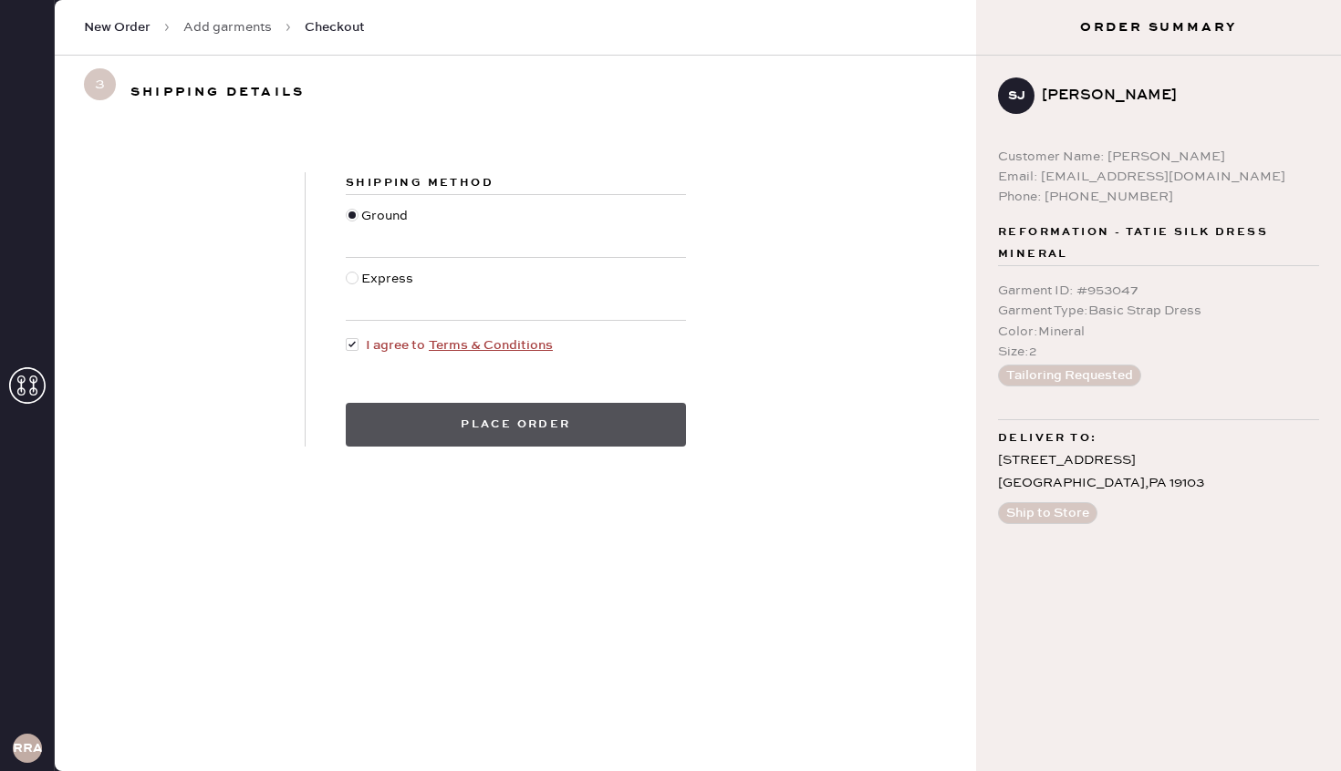
click at [521, 422] on button "Place order" at bounding box center [516, 425] width 340 height 44
